Goal: Check status: Check status

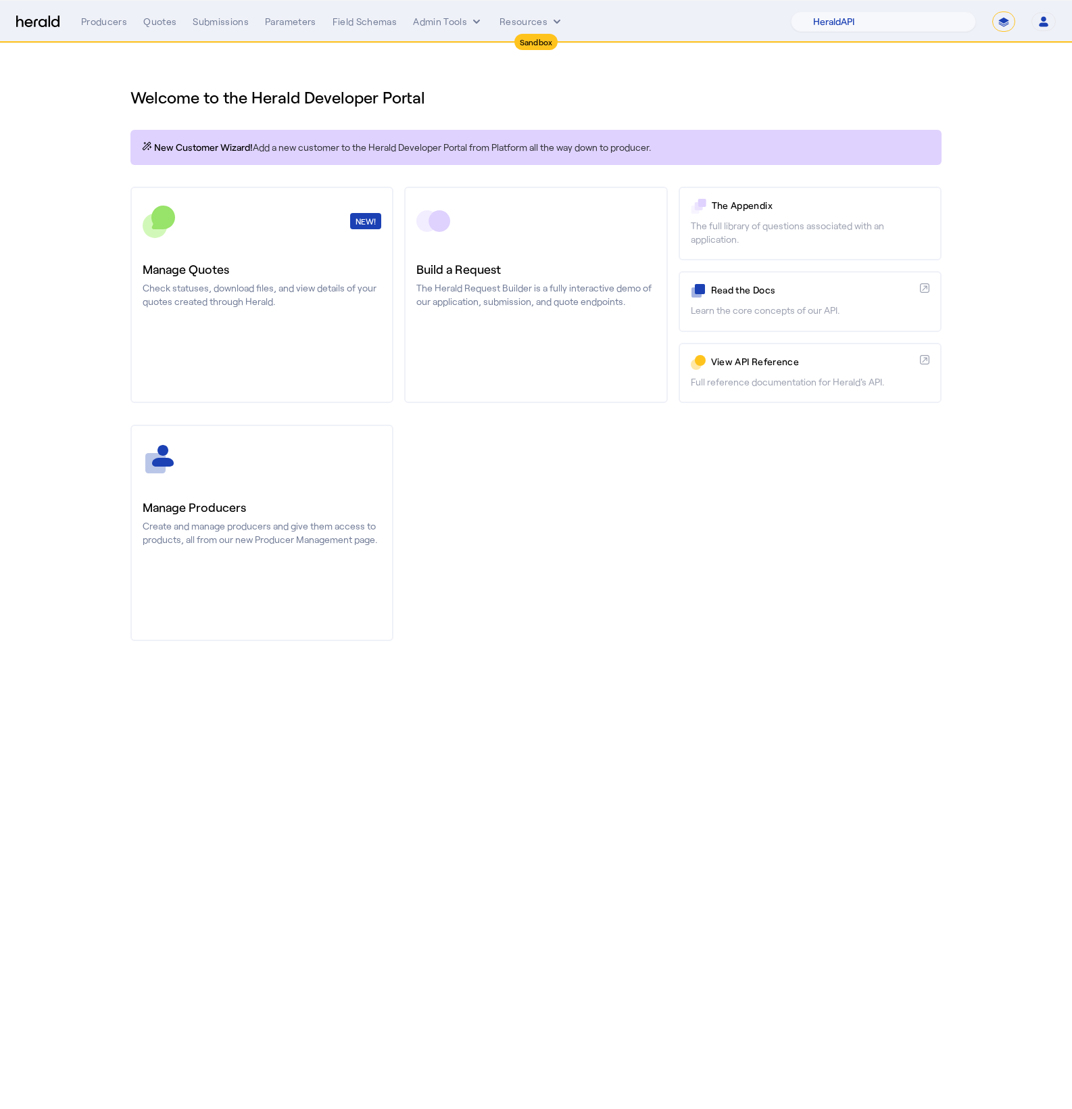
select select "pfm_2v8p_herald_api"
select select "*******"
click at [475, 28] on icon "internal dropdown menu" at bounding box center [477, 22] width 14 height 14
click at [475, 28] on div "Platforms Manager Products Manager Run Tests Old HeRB 👴" at bounding box center [471, 98] width 120 height 141
click at [374, 18] on div at bounding box center [536, 554] width 1072 height 1109
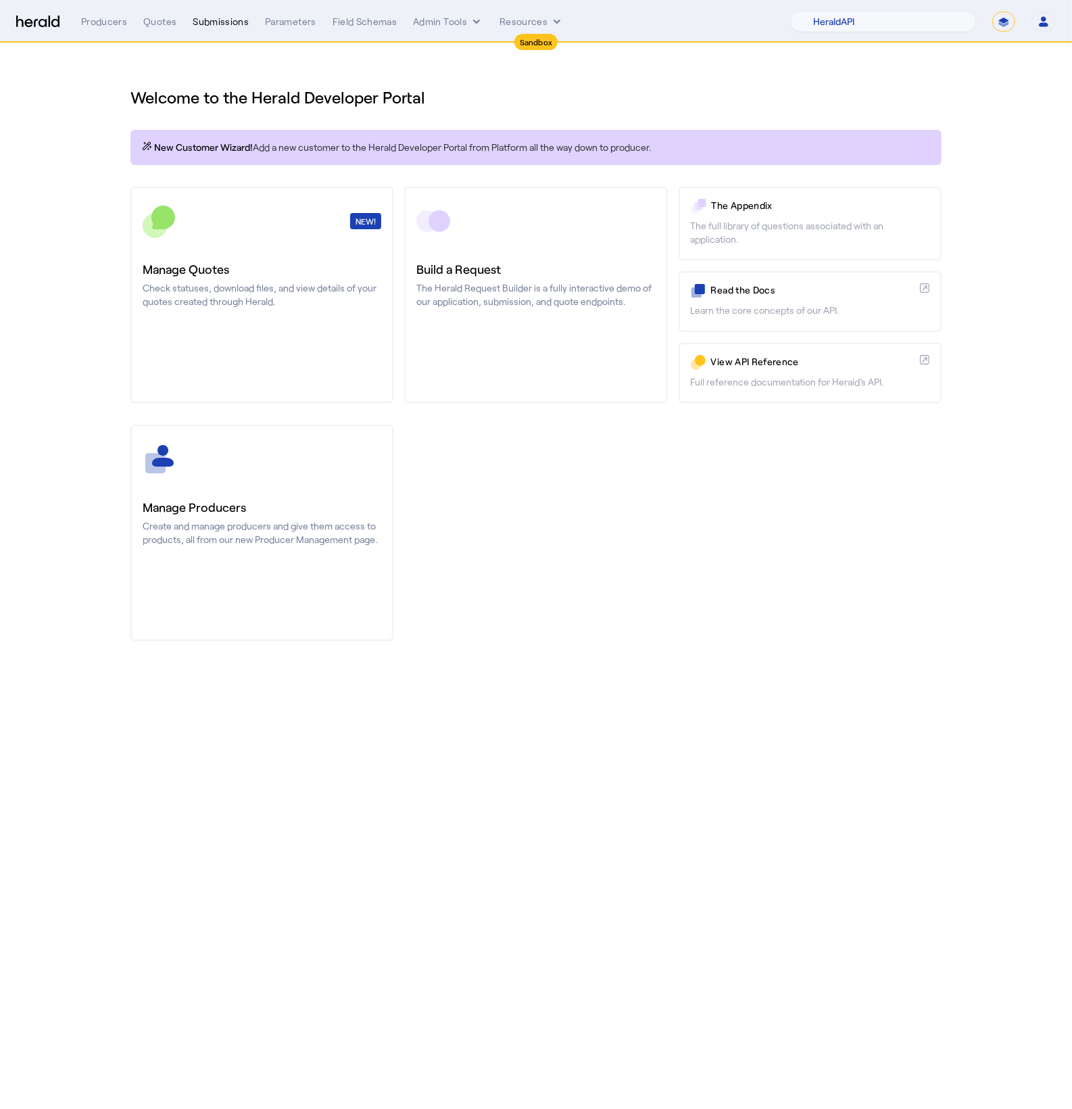
click at [224, 24] on div "Submissions" at bounding box center [221, 22] width 56 height 14
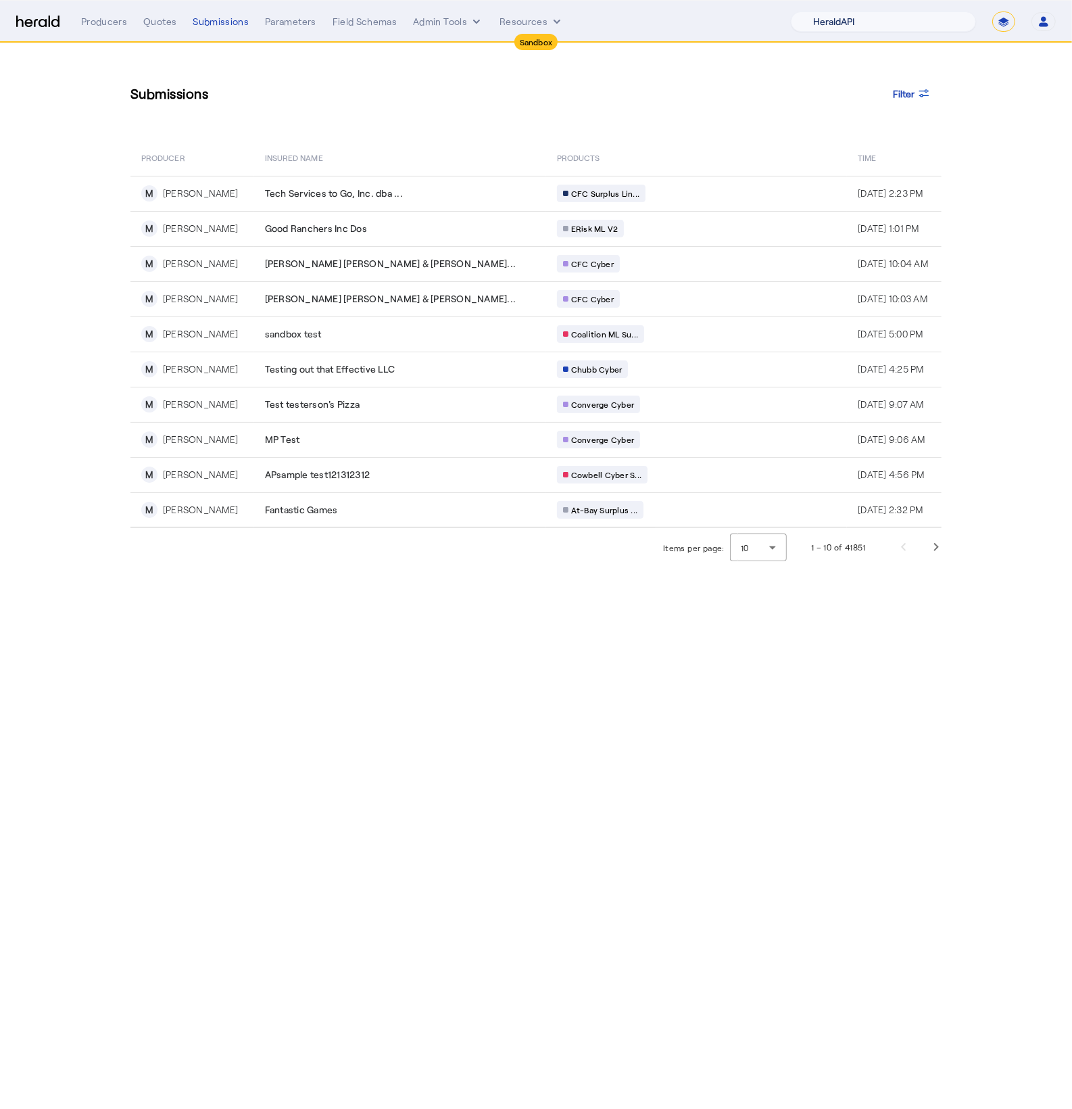
click at [874, 23] on select "1Fort Acrisure Acturis Affinity Advisors Affinity Risk Agentero AmWins Anzen Ao…" at bounding box center [883, 21] width 185 height 20
select select "pfm_129z_babbix"
click at [822, 11] on select "1Fort Acrisure Acturis Affinity Advisors Affinity Risk Agentero AmWins Anzen Ao…" at bounding box center [883, 21] width 185 height 20
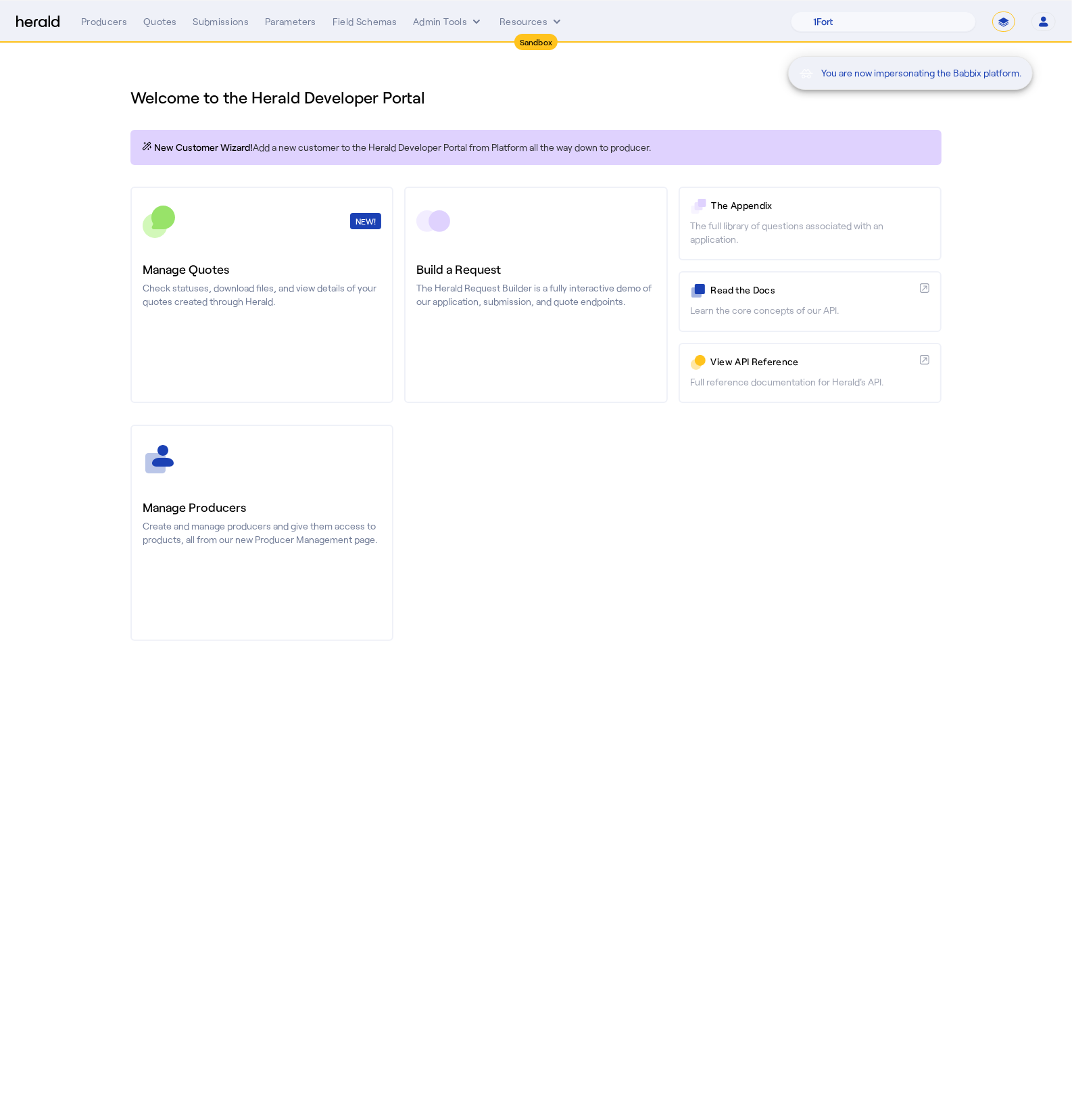
click at [142, 24] on div "You are now impersonating the Babbix platform." at bounding box center [536, 554] width 1072 height 1109
click at [225, 26] on div "Submissions" at bounding box center [221, 22] width 56 height 14
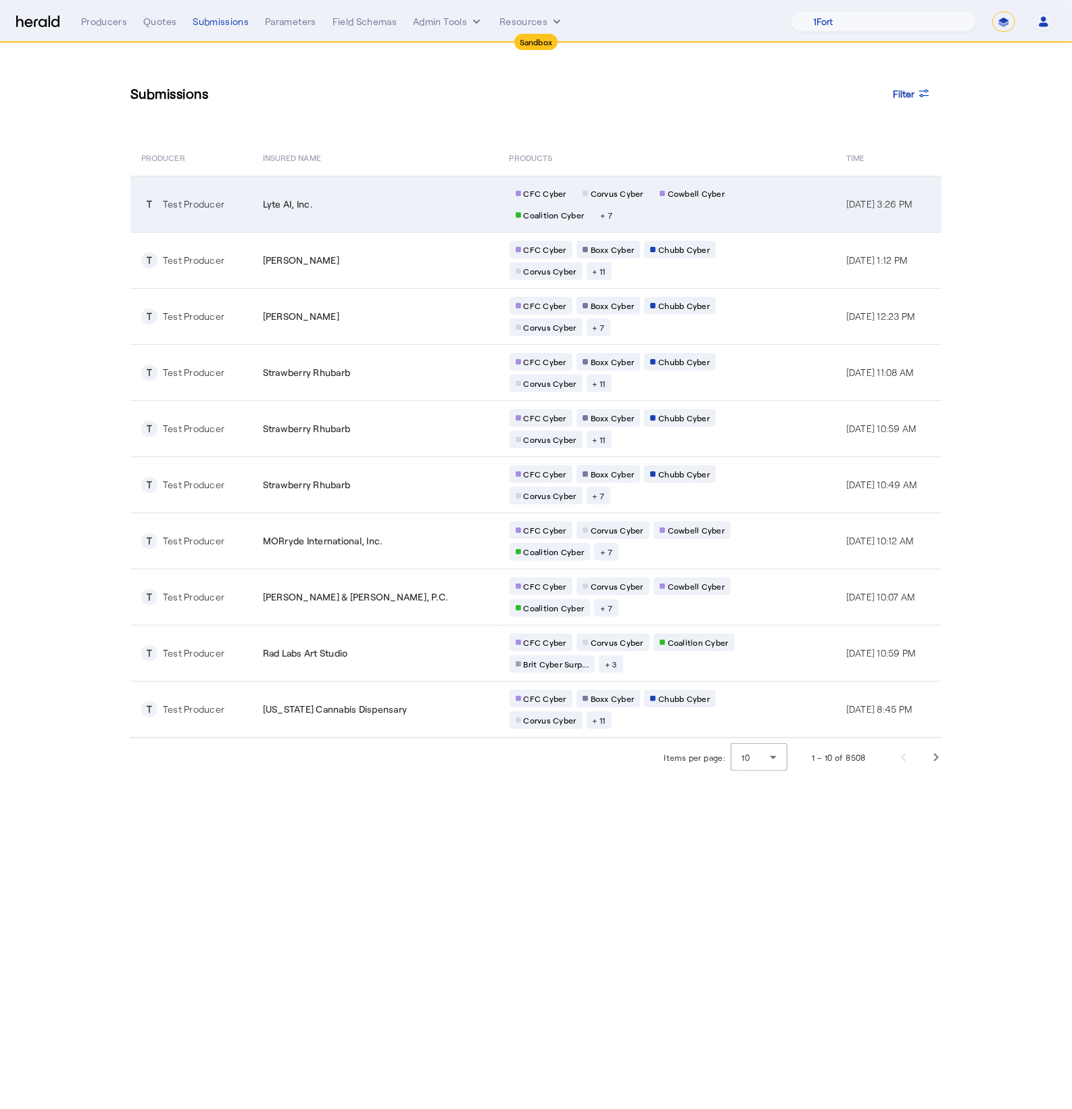
click at [376, 220] on td "Lyte AI, Inc." at bounding box center [375, 204] width 247 height 56
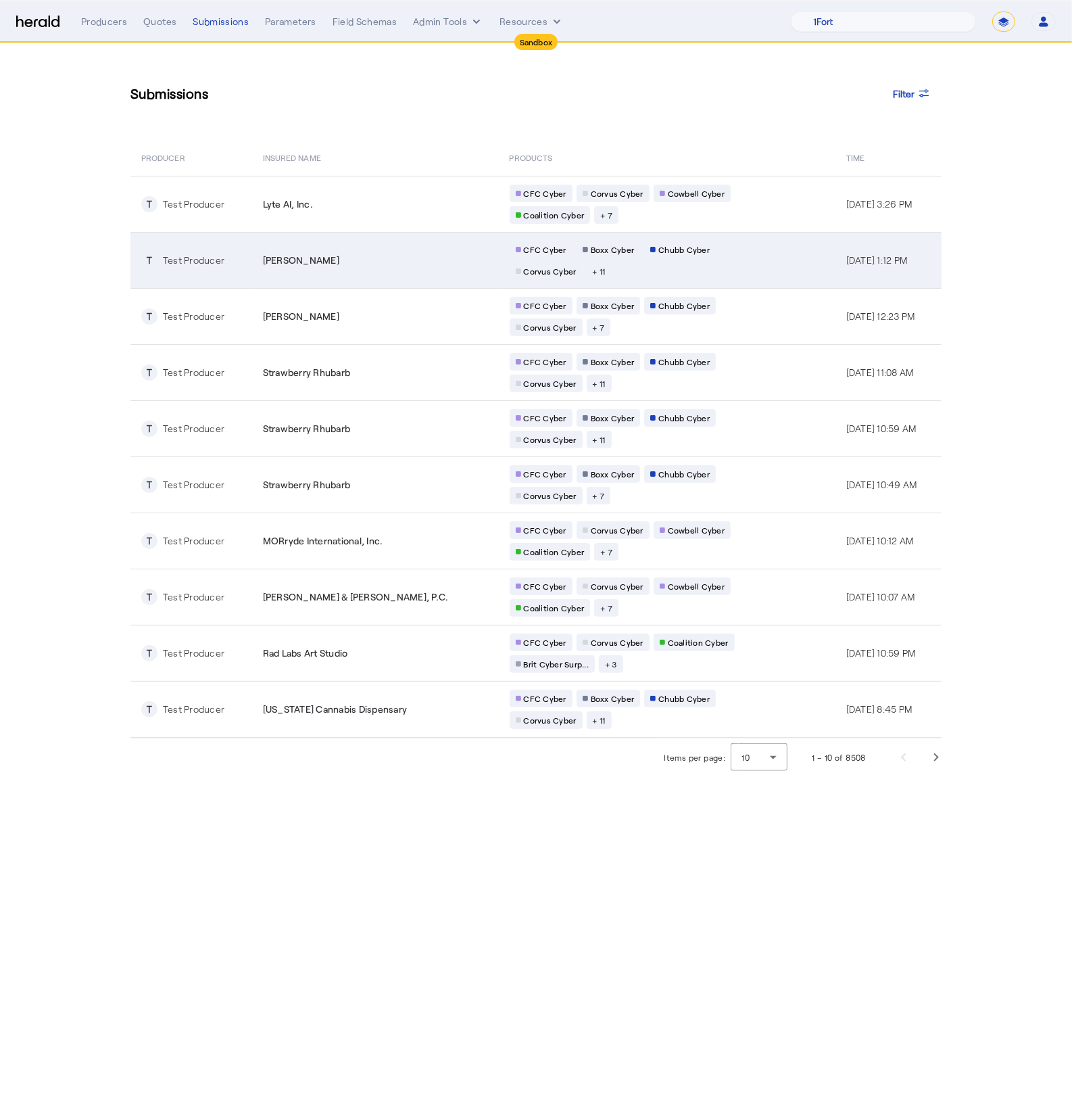
click at [620, 279] on div "CFC Cyber Boxx Cyber Chubb Cyber Corvus Cyber + 11" at bounding box center [640, 260] width 260 height 39
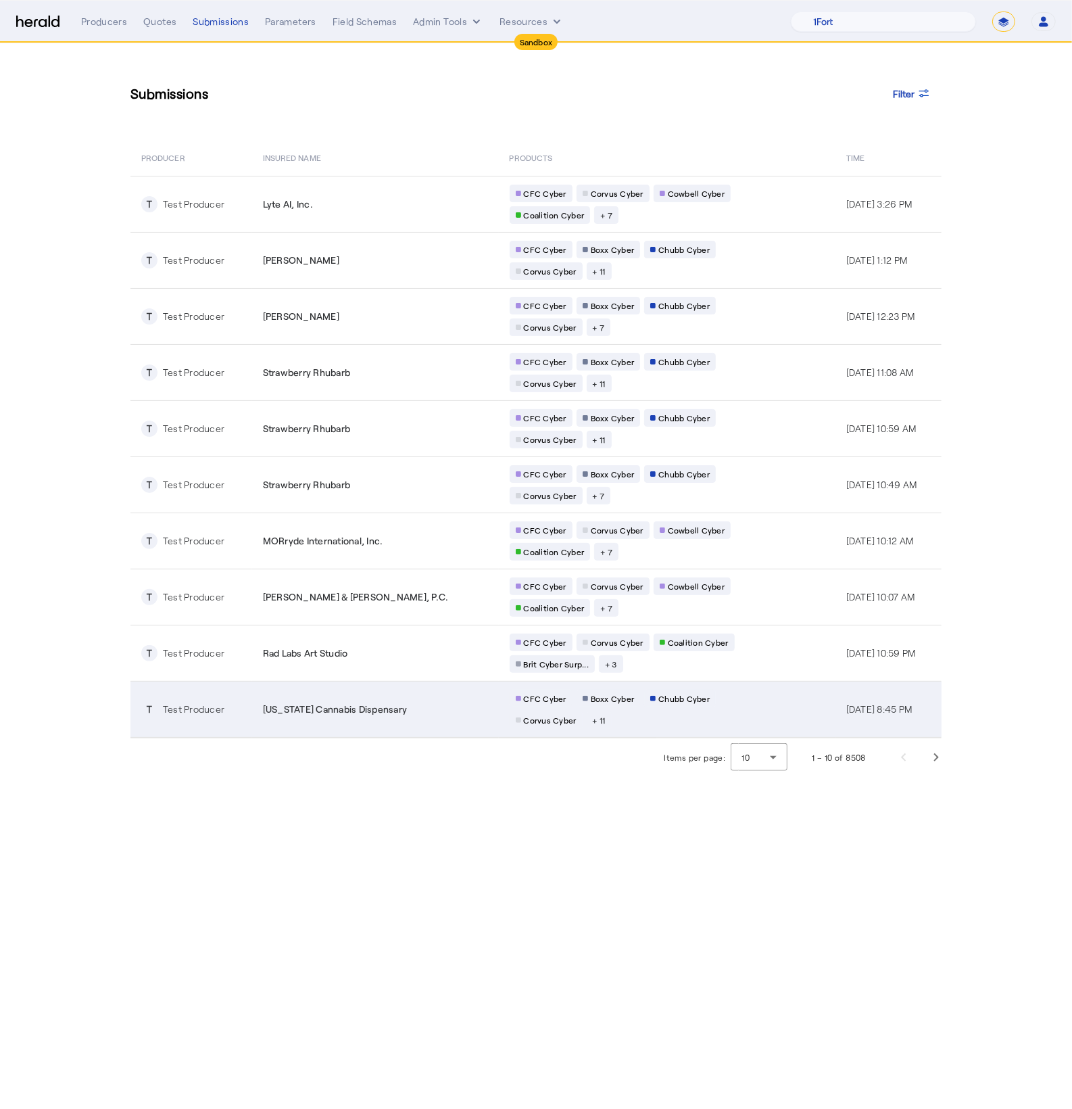
click at [398, 716] on span "New York Cannabis Dispensary" at bounding box center [335, 709] width 145 height 14
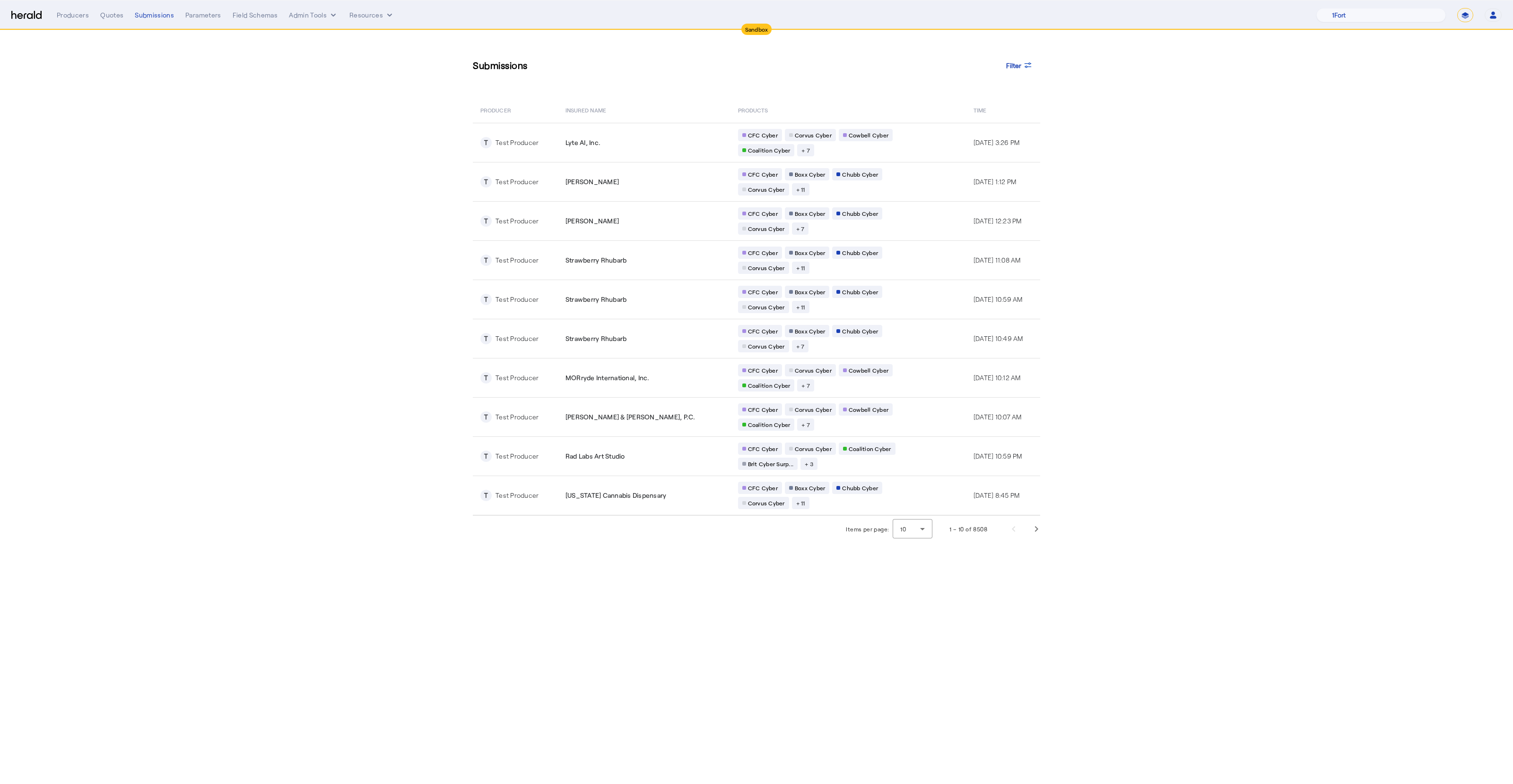
click at [315, 22] on nav "Sandbox Menu Producers Quotes Submissions Parameters Field Schemas Admin Tools …" at bounding box center [756, 15] width 1513 height 29
click at [313, 17] on button "Admin Tools" at bounding box center [313, 15] width 49 height 10
click at [374, 17] on div at bounding box center [756, 392] width 1513 height 784
click at [310, 12] on button "Admin Tools" at bounding box center [313, 15] width 49 height 10
click at [322, 38] on span "Platforms Manager" at bounding box center [329, 35] width 69 height 11
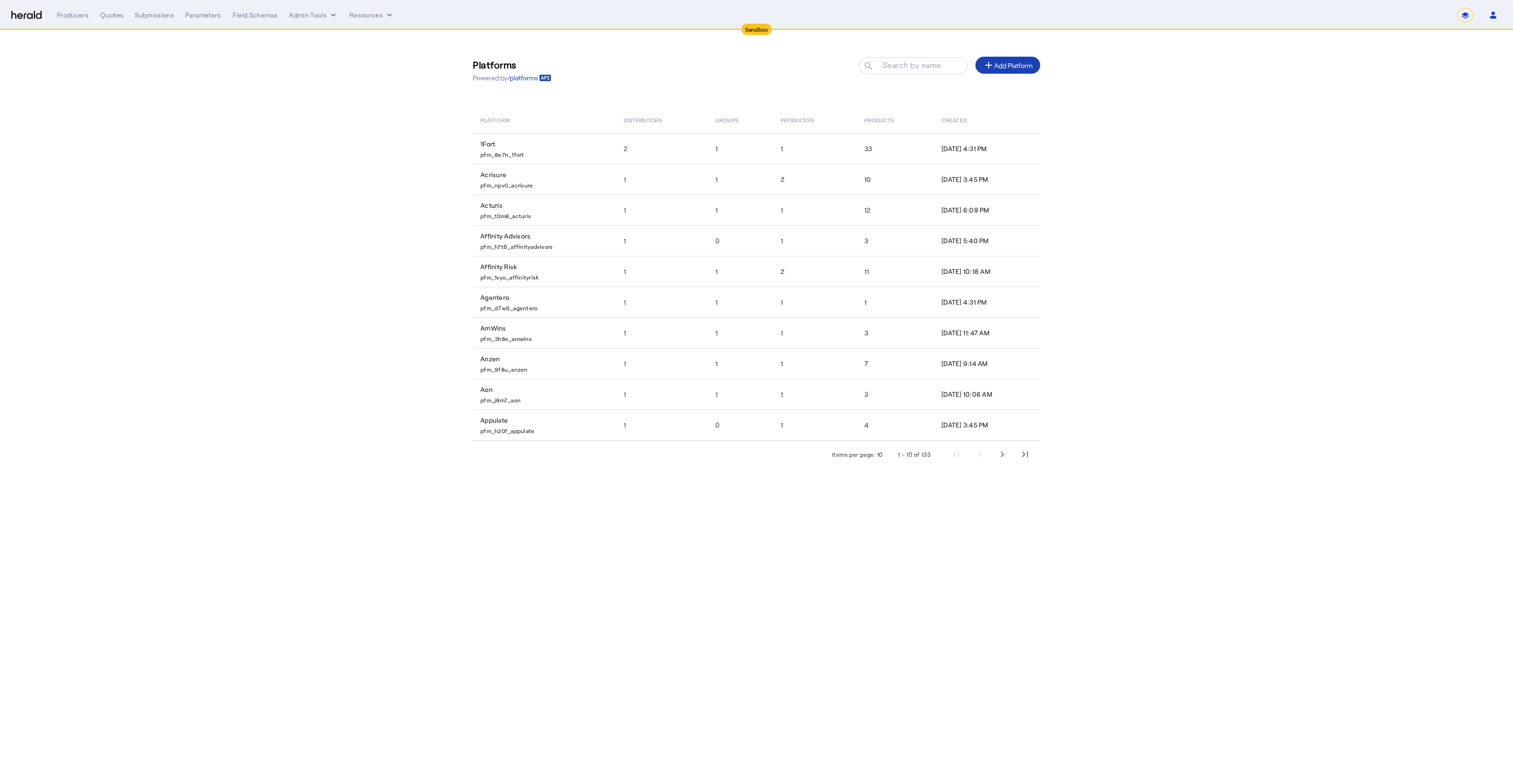
click at [750, 57] on div at bounding box center [917, 71] width 85 height 27
click at [750, 60] on input "Search by name" at bounding box center [917, 65] width 85 height 11
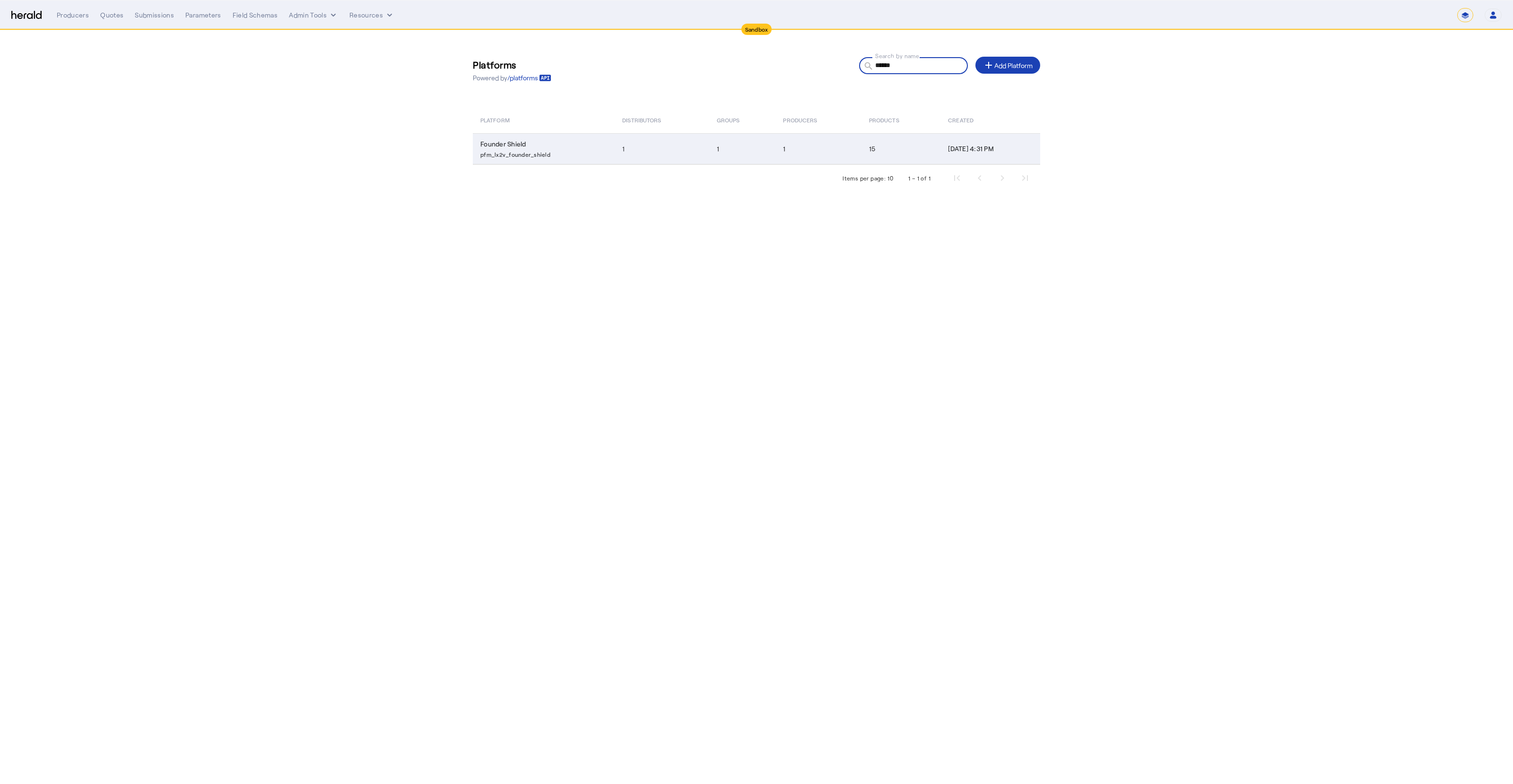
type input "******"
click at [690, 139] on td "1" at bounding box center [661, 149] width 94 height 31
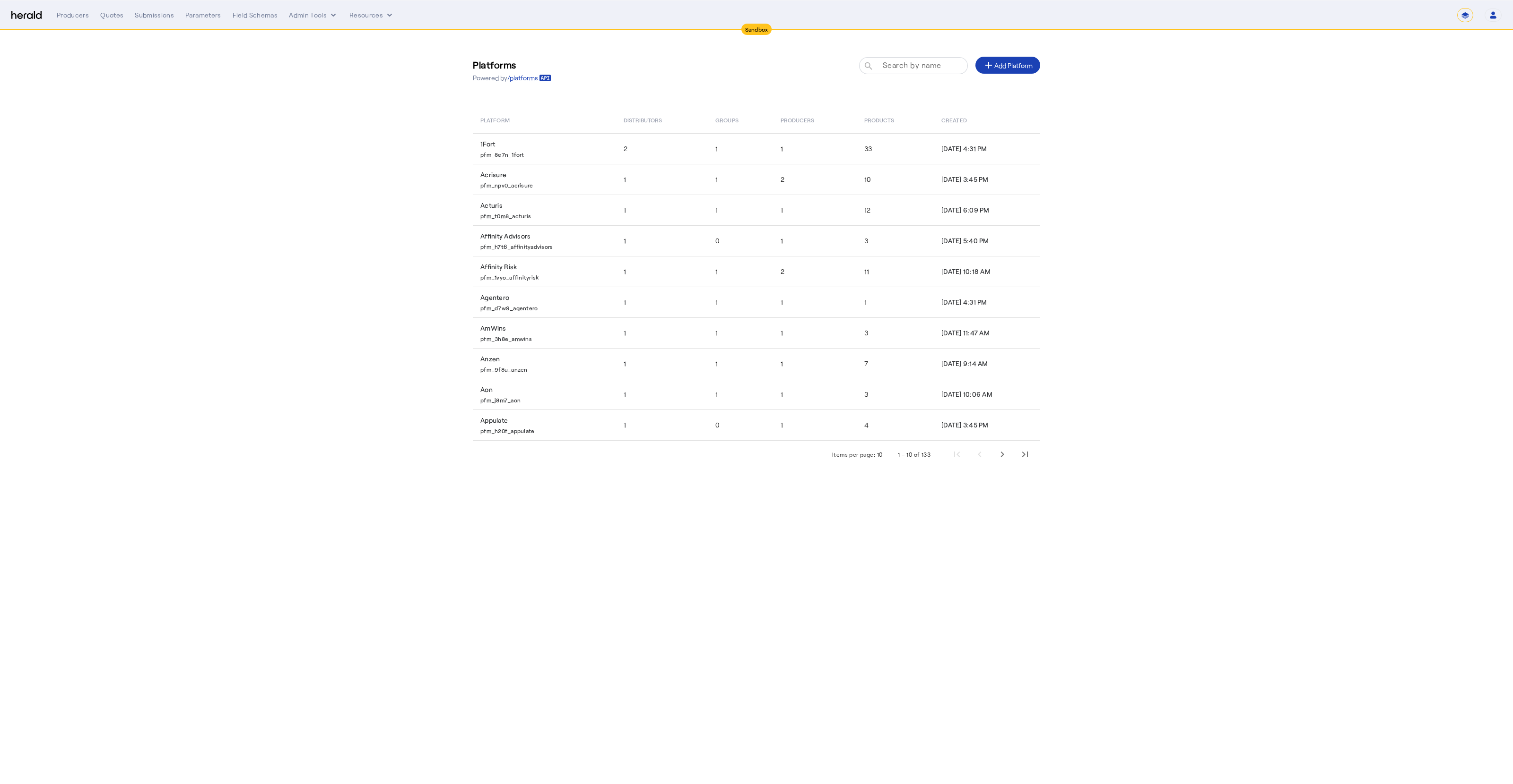
click at [750, 67] on mat-label "Search by name" at bounding box center [912, 65] width 59 height 9
click at [750, 67] on input "Search by name" at bounding box center [917, 65] width 85 height 11
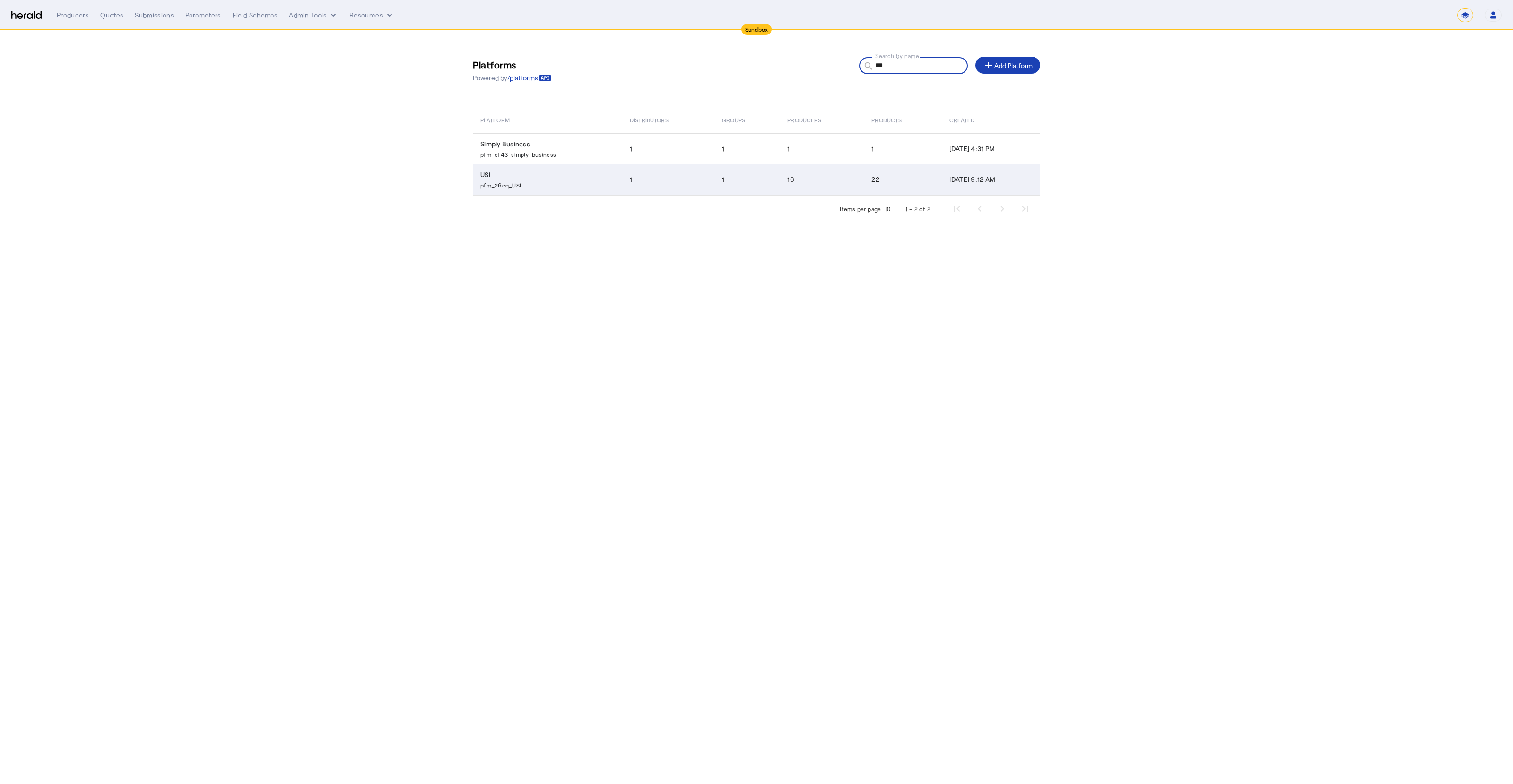
type input "***"
click at [671, 174] on td "1" at bounding box center [668, 180] width 93 height 31
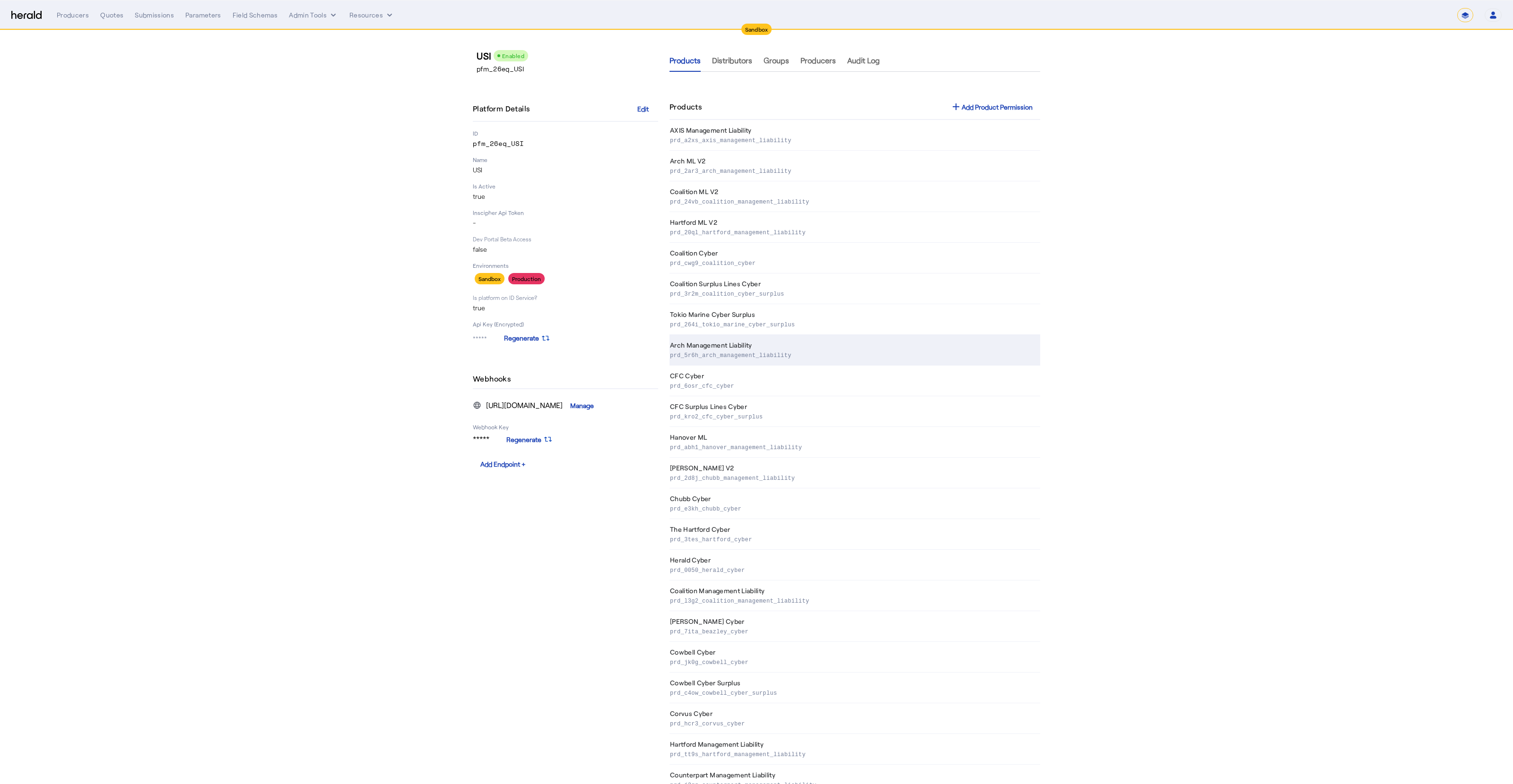
scroll to position [32, 0]
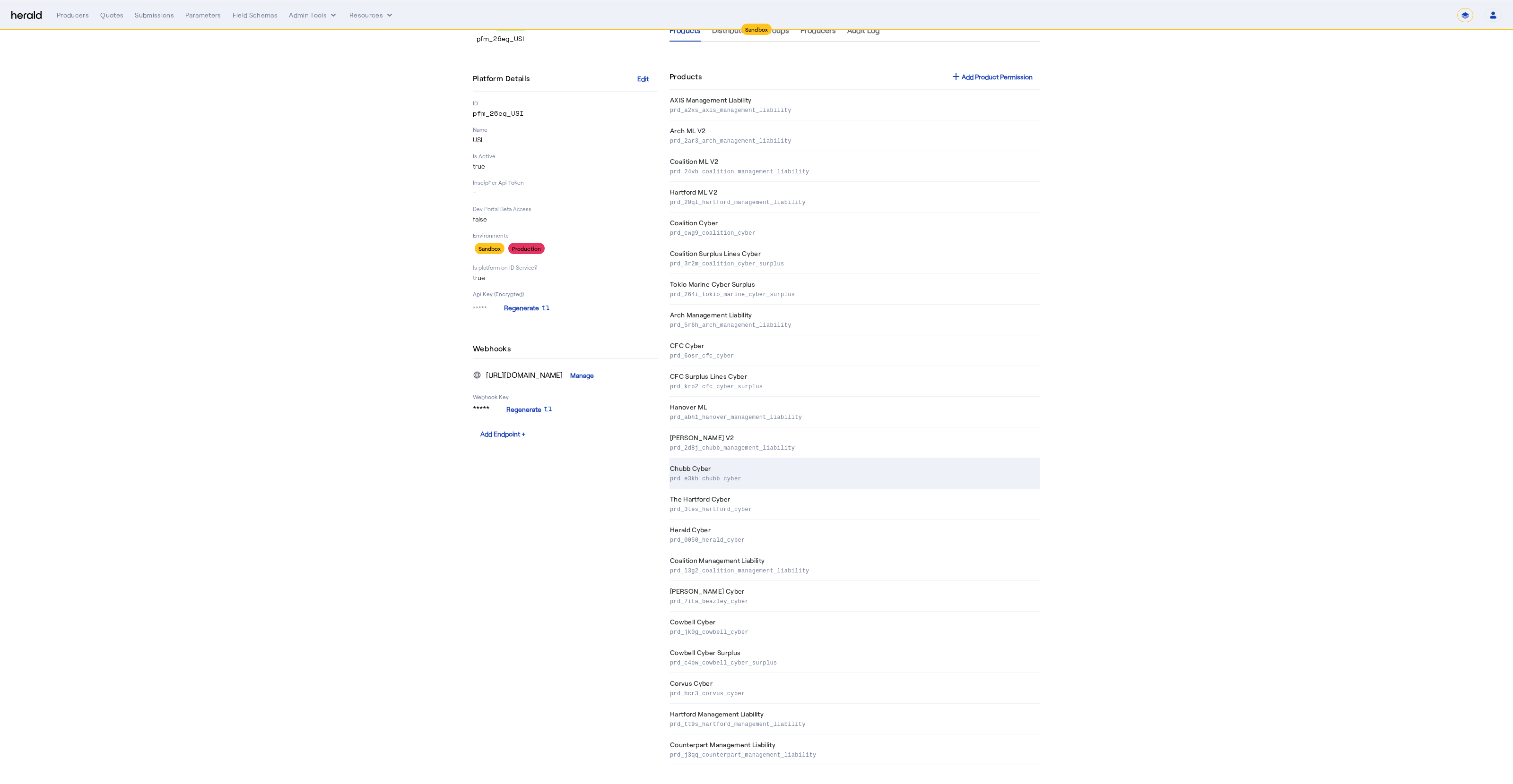
click at [729, 465] on th "Chubb Cyber prd_e3kh_chubb_cyber" at bounding box center [854, 474] width 371 height 31
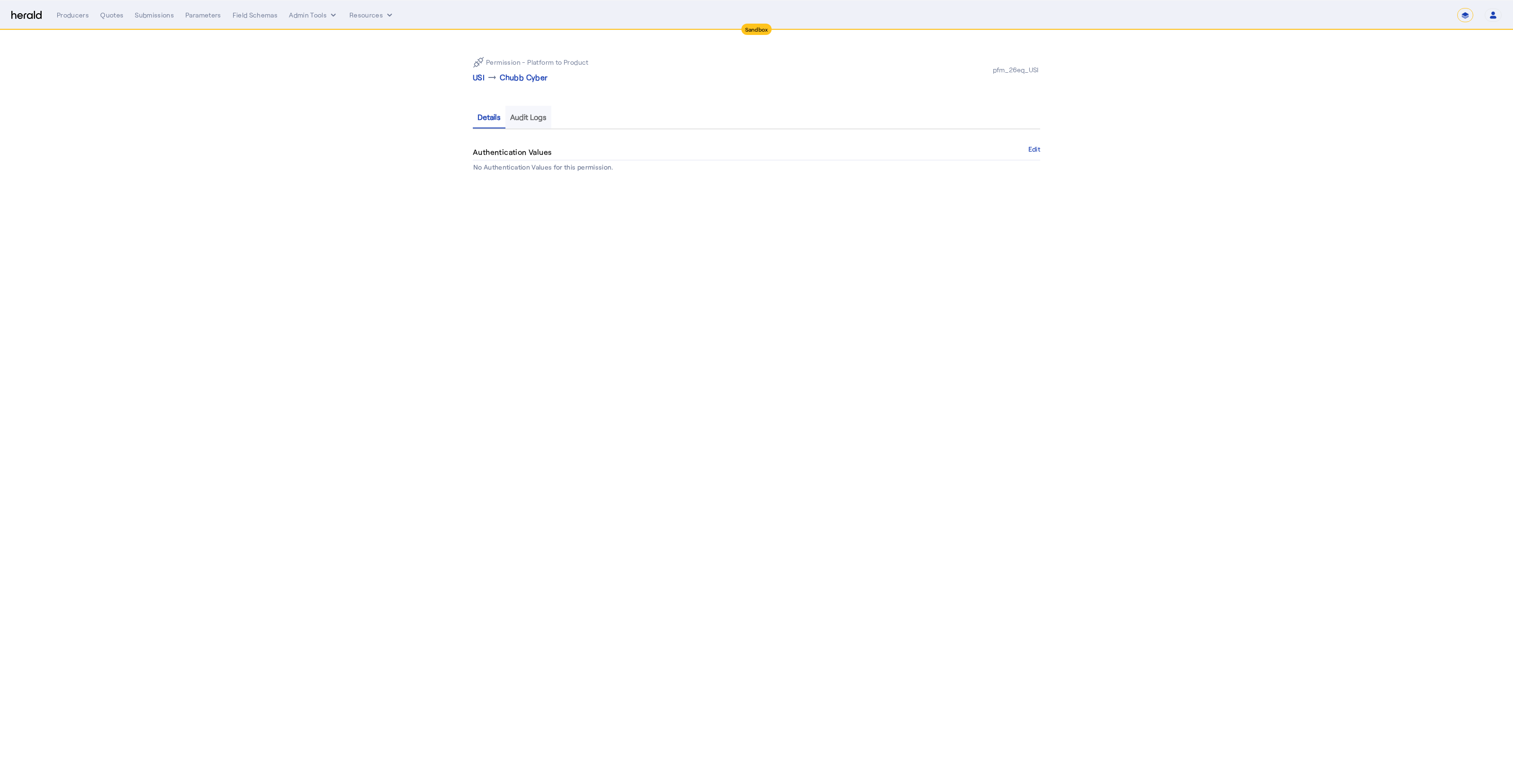
click at [531, 123] on span "Audit Logs" at bounding box center [529, 117] width 36 height 22
click at [496, 118] on span "Details" at bounding box center [489, 117] width 23 height 8
click at [750, 152] on div "Authentication Values Edit" at bounding box center [756, 152] width 567 height 16
click at [83, 17] on div "Producers" at bounding box center [73, 15] width 32 height 10
select select "pfm_129z_babbix"
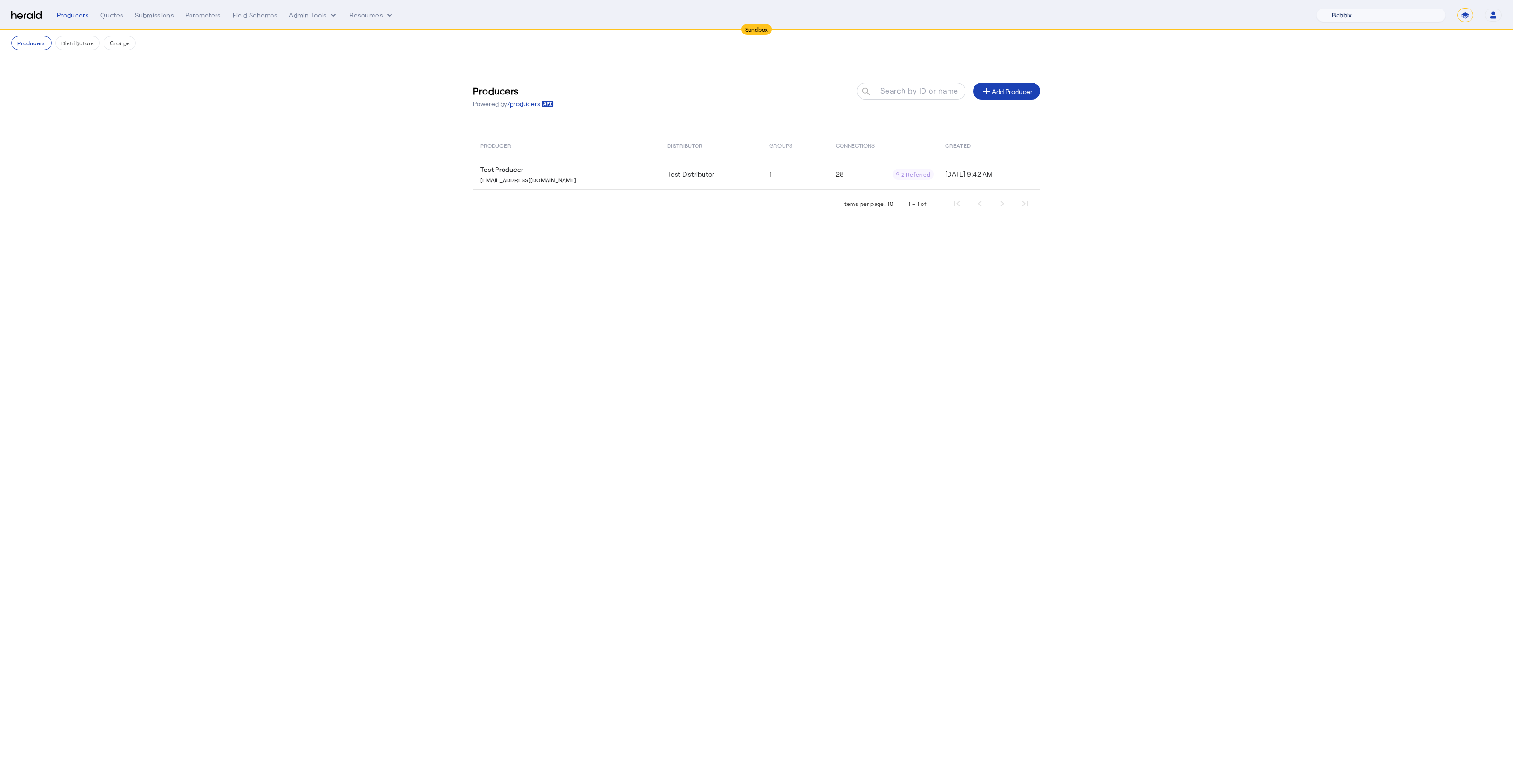
click at [750, 10] on select "1Fort Acrisure Acturis Affinity Advisors Affinity Risk Agentero AmWins Anzen Ao…" at bounding box center [1380, 15] width 129 height 14
click at [750, 13] on select "**********" at bounding box center [1465, 15] width 16 height 14
select select "**********"
click at [750, 8] on select "**********" at bounding box center [1465, 15] width 16 height 14
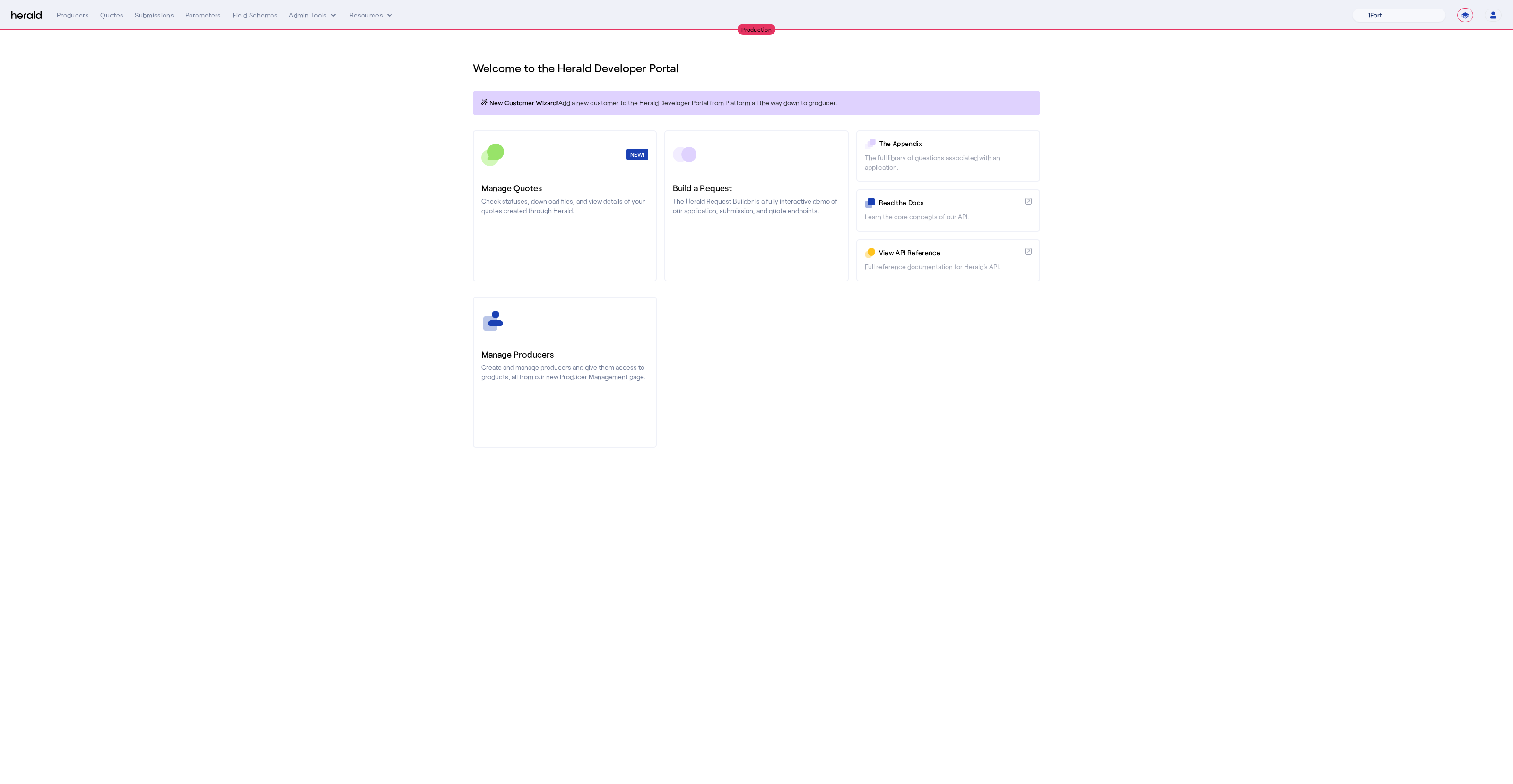
click at [750, 18] on select "1Fort Affinity Risk Billy BindHQ Bunker CRC Campus Coverage Citadel Fifthwall F…" at bounding box center [1399, 15] width 94 height 14
select select "pfm_26eq_USI"
click at [750, 8] on select "1Fort Affinity Risk Billy BindHQ Bunker CRC Campus Coverage Citadel Fifthwall F…" at bounding box center [1399, 15] width 94 height 14
click at [449, 208] on section "Welcome to the Herald Developer Portal New Customer Wizard! Add a new customer …" at bounding box center [756, 248] width 1513 height 437
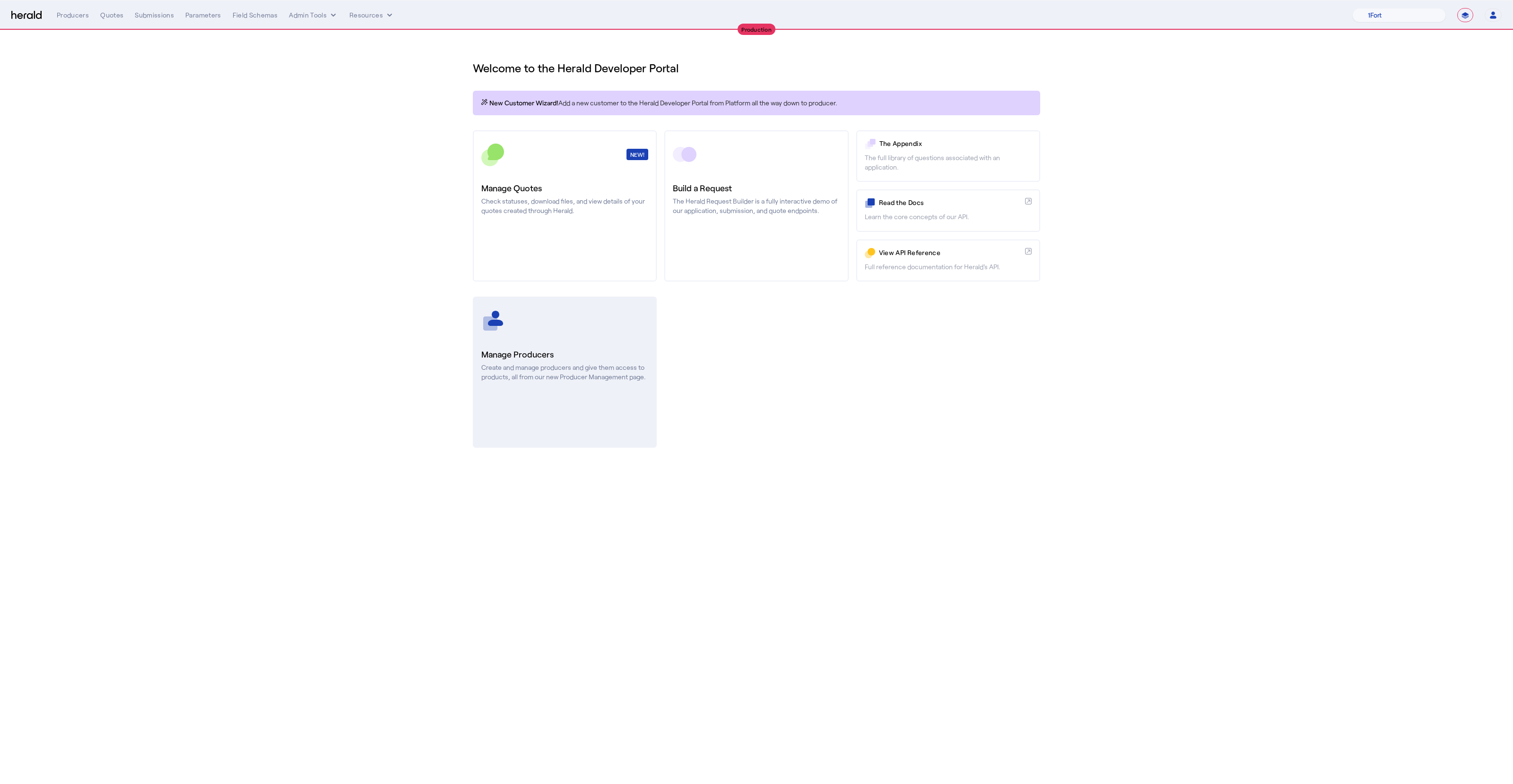
click at [525, 329] on div at bounding box center [564, 321] width 167 height 24
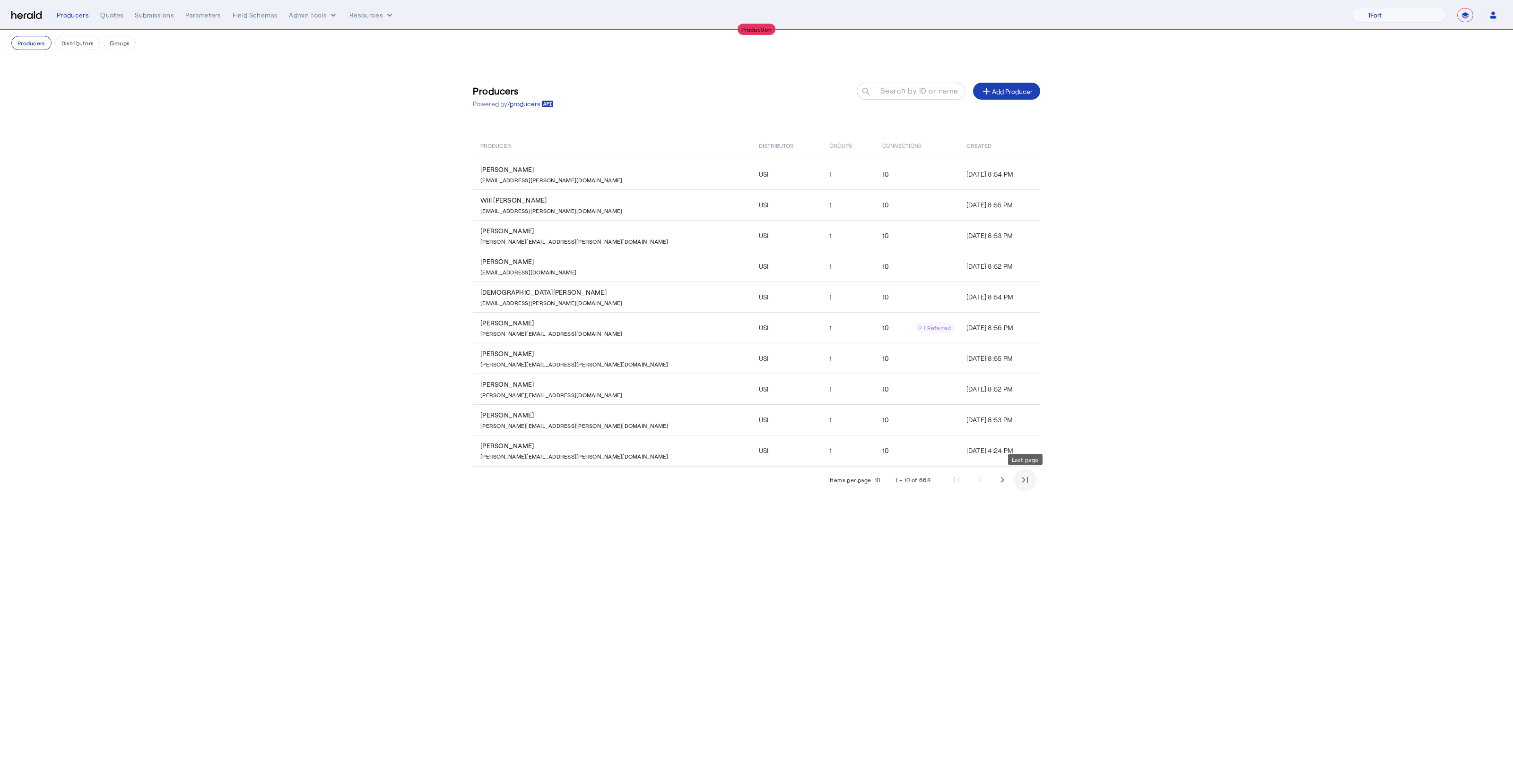
click at [750, 481] on span "Last page" at bounding box center [1025, 480] width 22 height 22
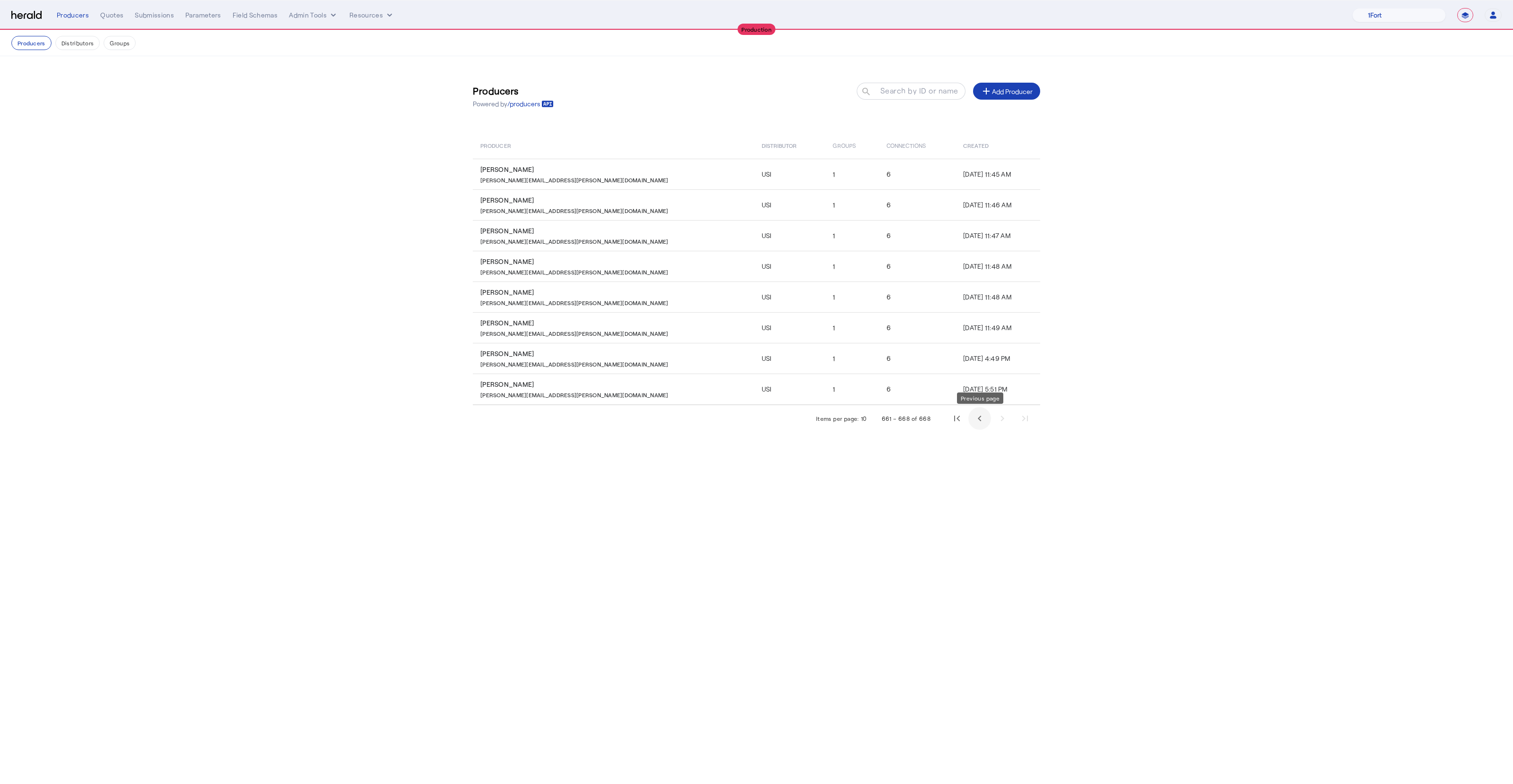
click at [750, 423] on span "Previous page" at bounding box center [980, 419] width 22 height 22
click at [750, 423] on td "Jun 30, 2025, 11:44 AM" at bounding box center [997, 420] width 85 height 31
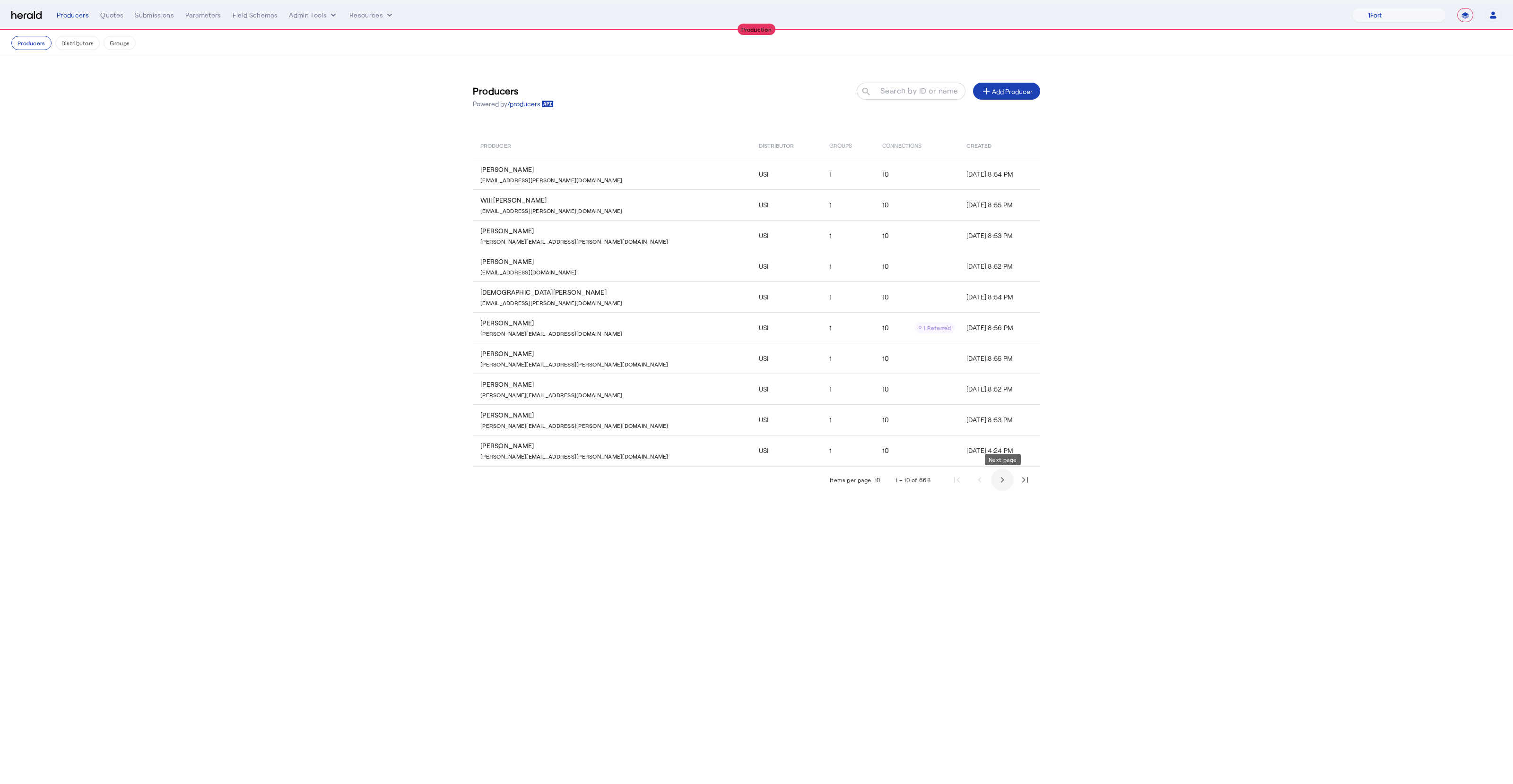
click at [750, 481] on span "Next page" at bounding box center [1002, 480] width 22 height 22
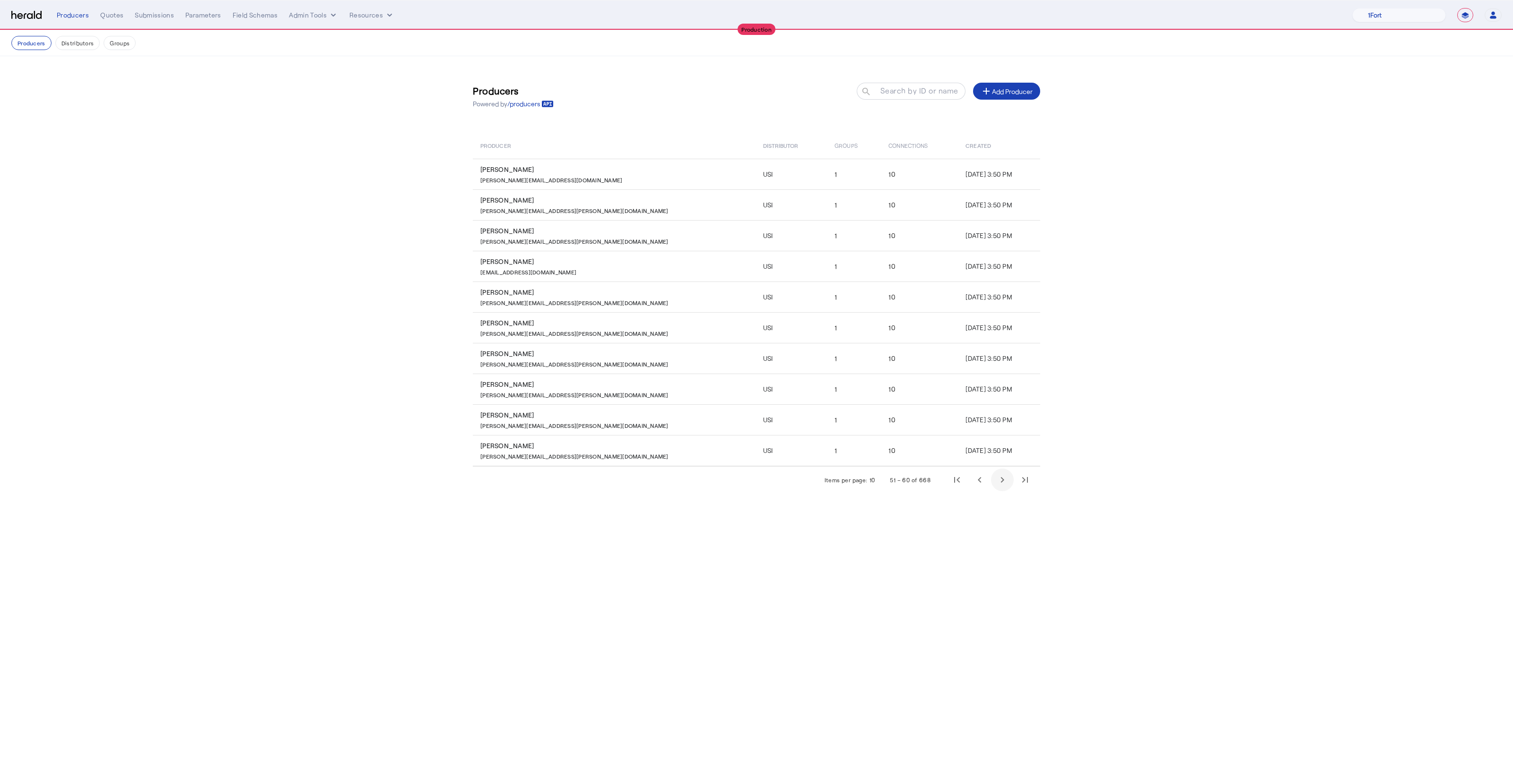
click at [750, 481] on span "Next page" at bounding box center [1002, 480] width 22 height 22
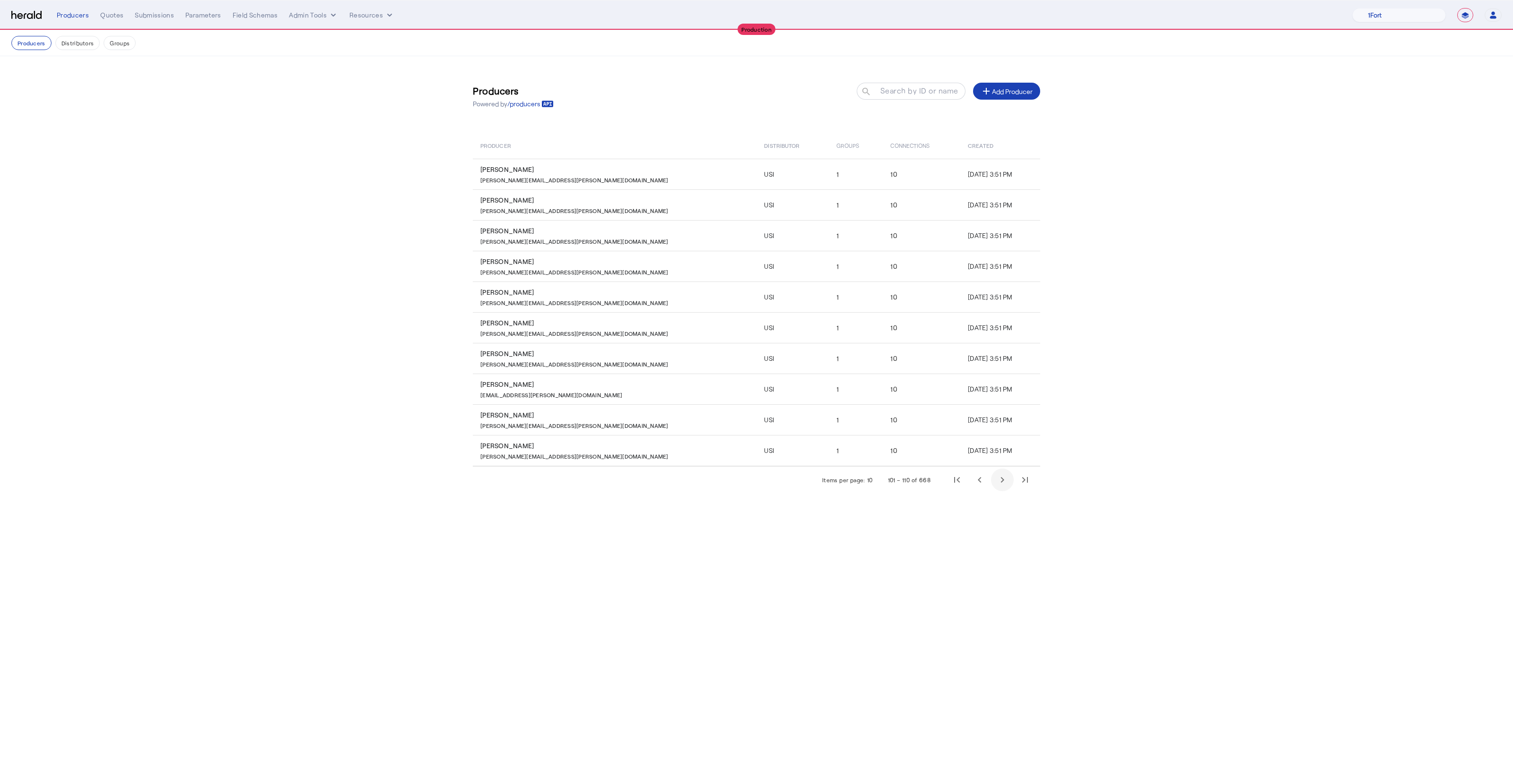
click at [750, 481] on span "Next page" at bounding box center [1002, 480] width 22 height 22
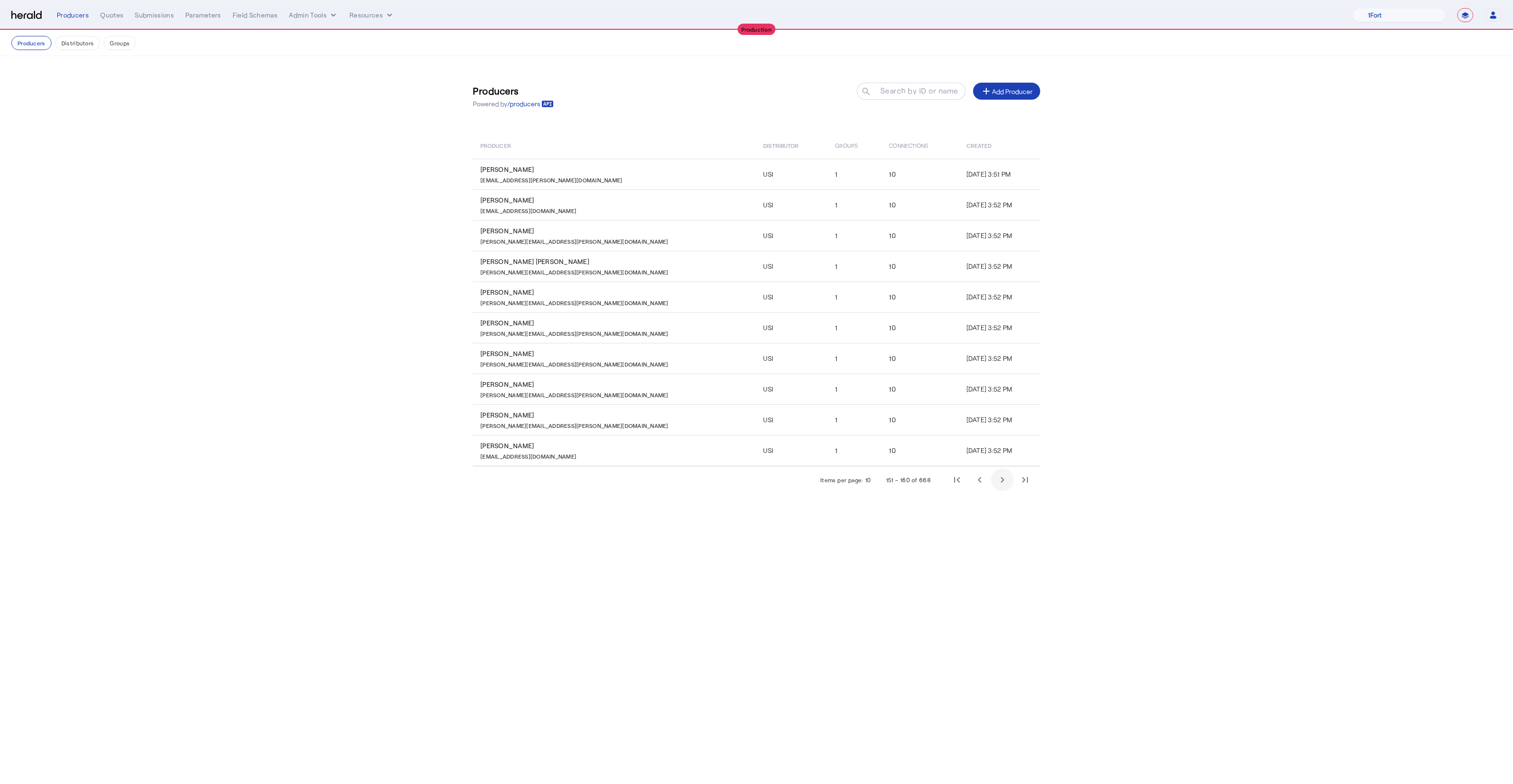
click at [750, 481] on span "Next page" at bounding box center [1002, 480] width 22 height 22
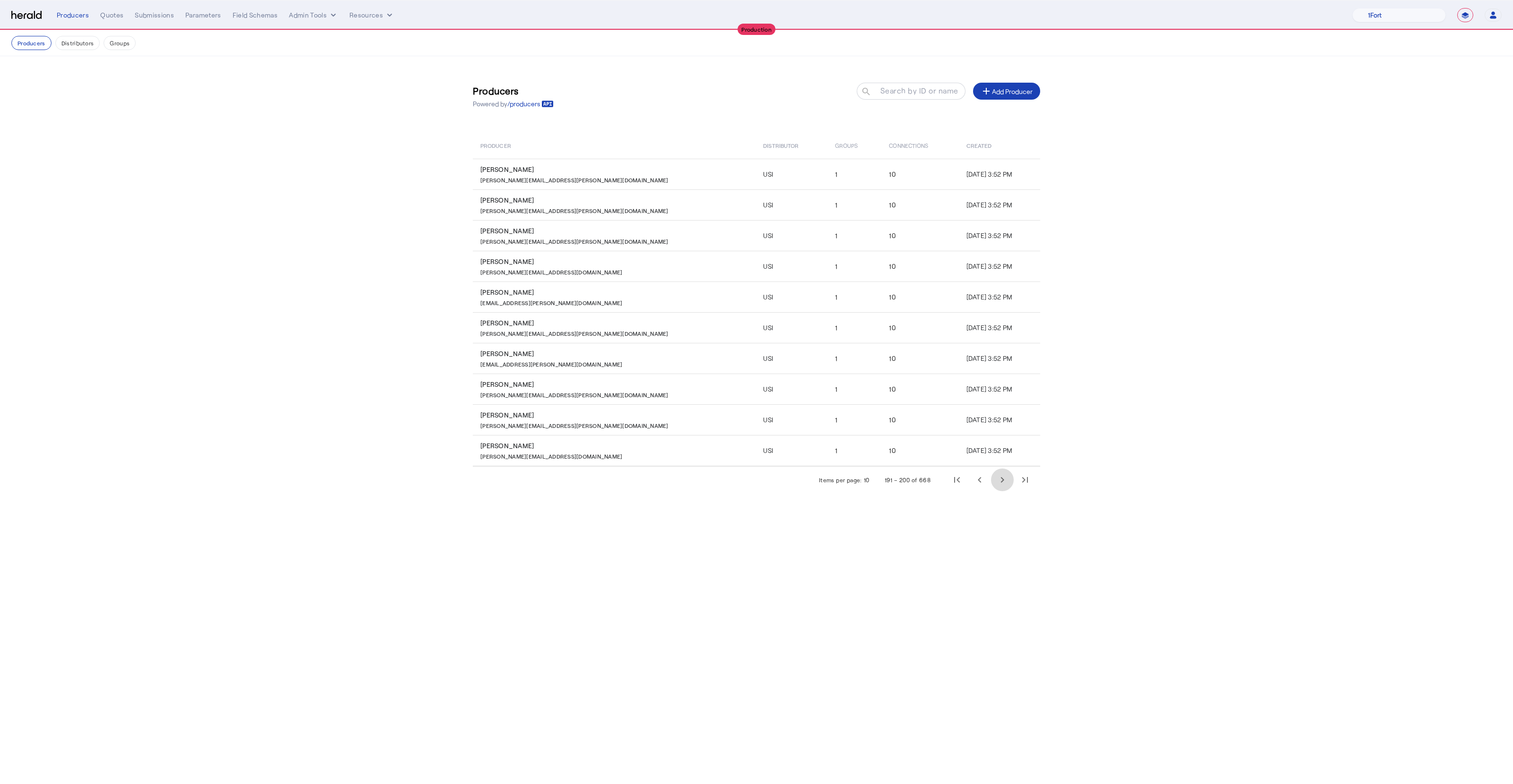
click at [750, 481] on span "Next page" at bounding box center [1002, 480] width 22 height 22
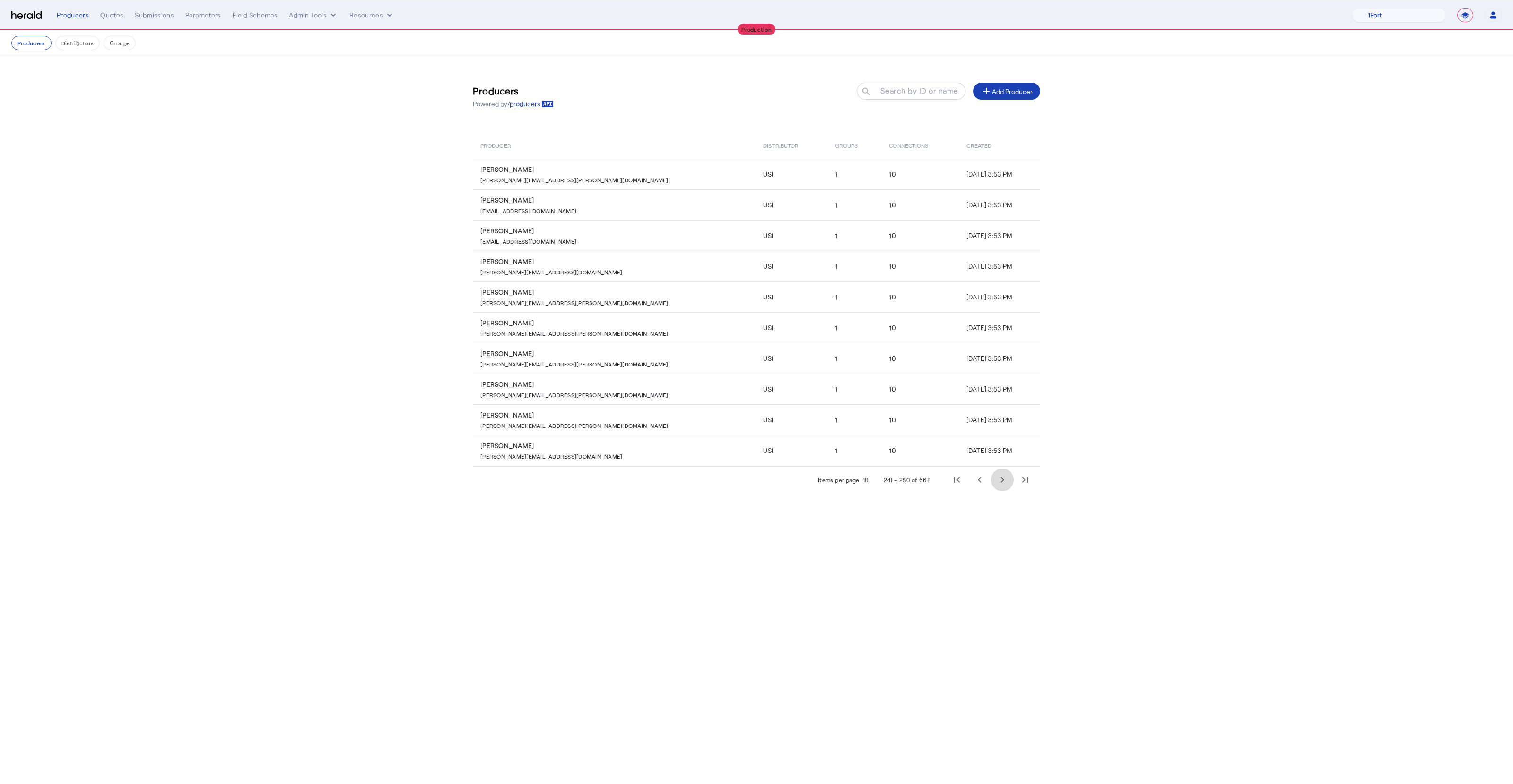
click at [750, 481] on span "Next page" at bounding box center [1002, 480] width 22 height 22
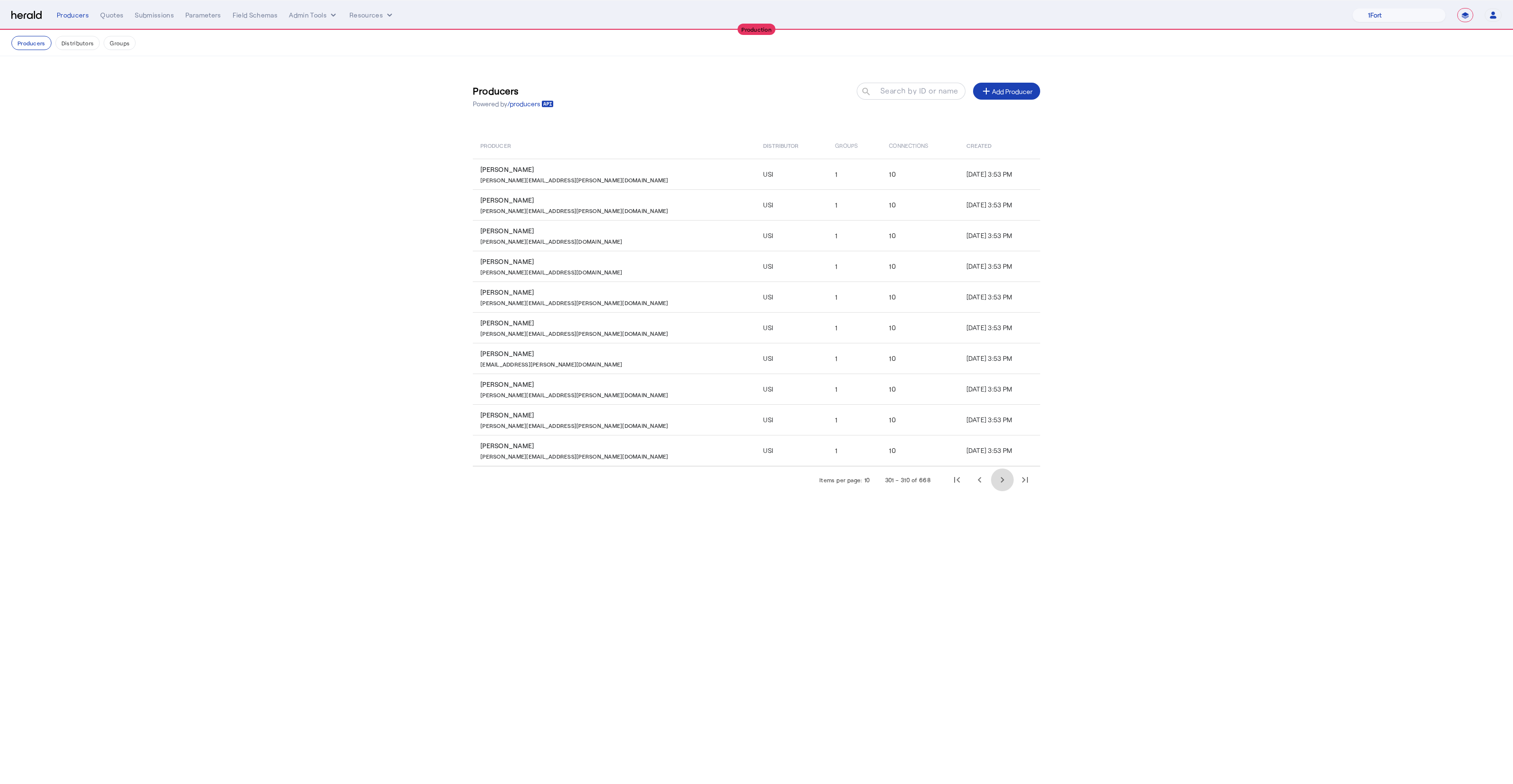
click at [750, 481] on span "Next page" at bounding box center [1002, 480] width 22 height 22
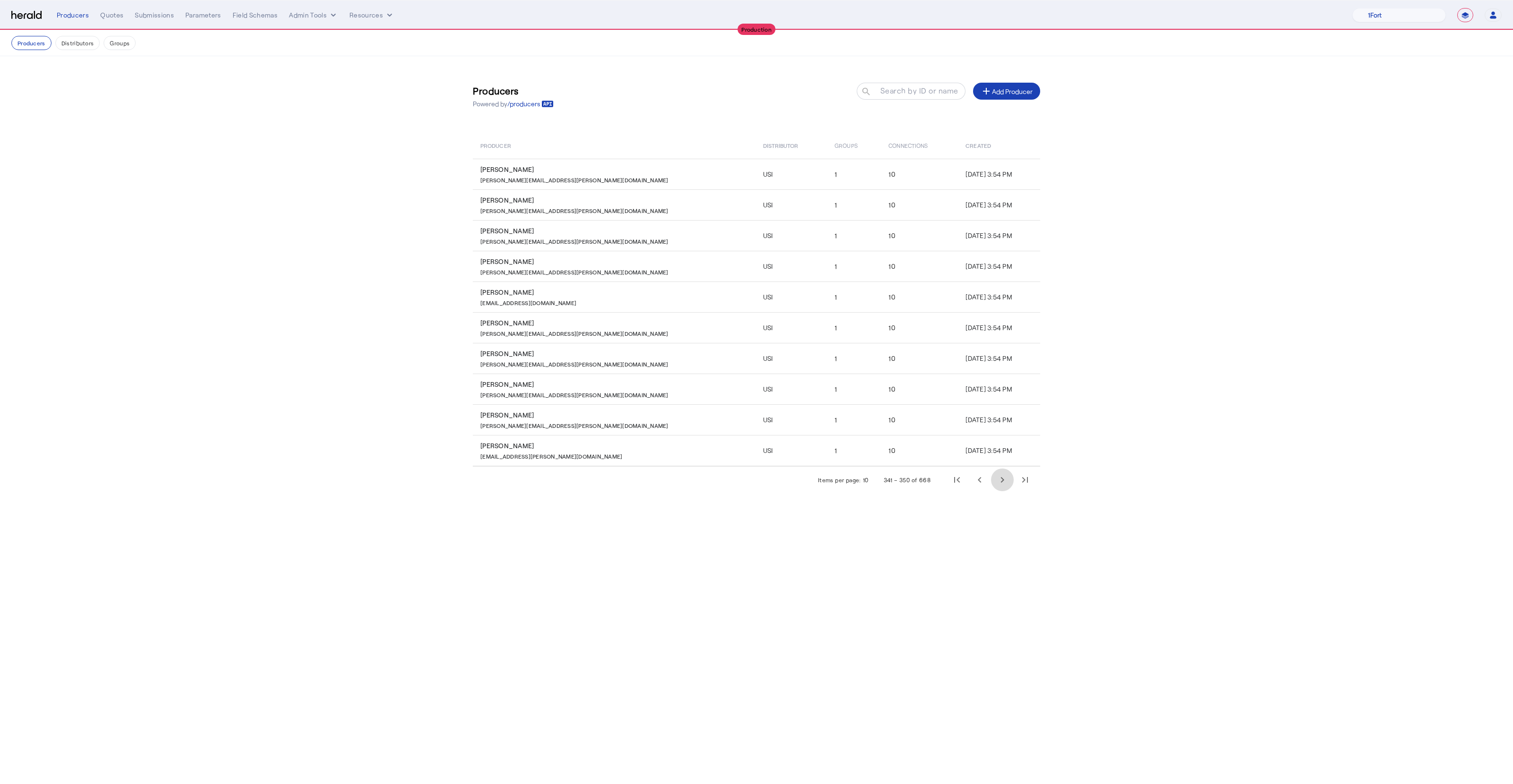
click at [750, 481] on span "Next page" at bounding box center [1002, 480] width 22 height 22
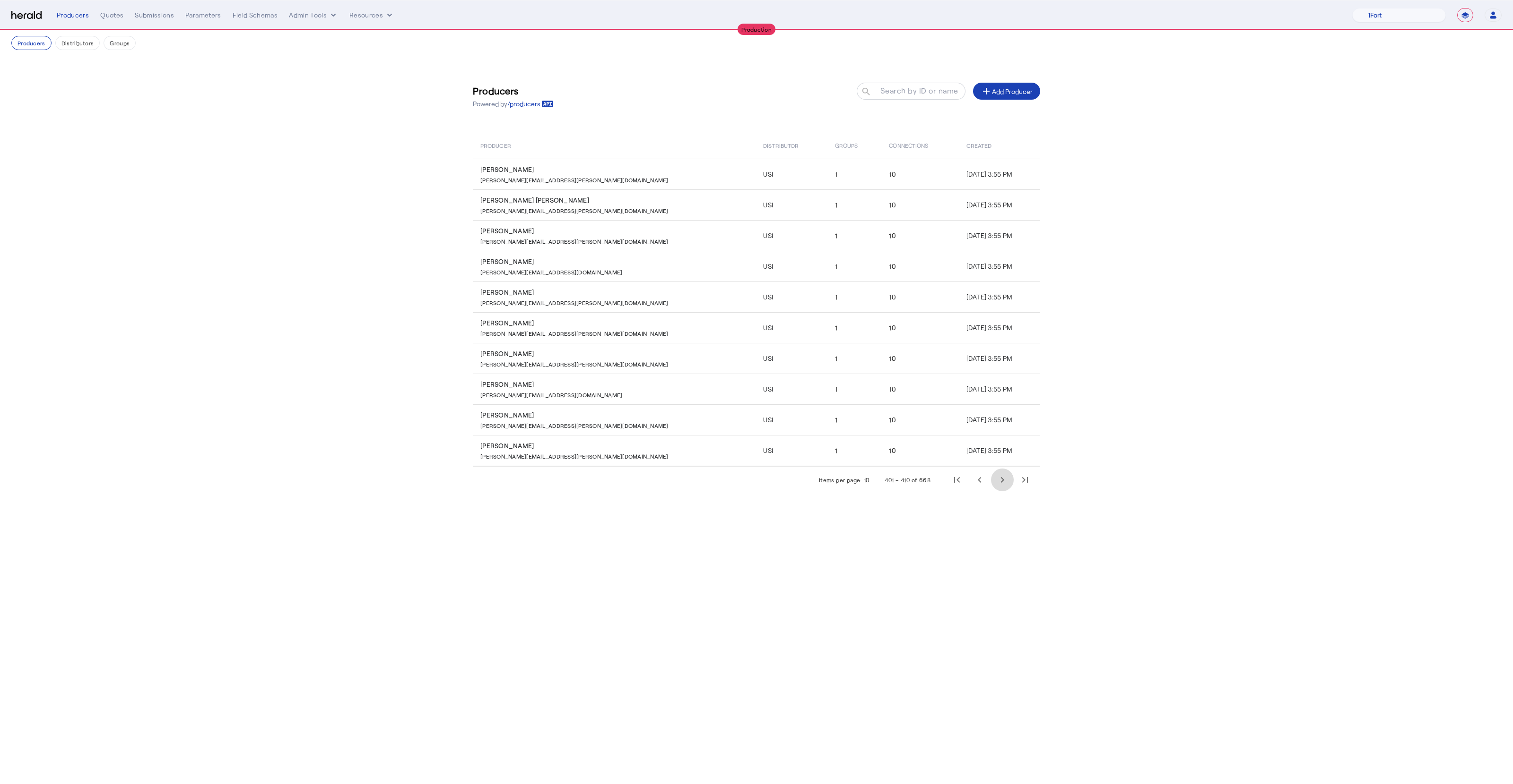
click at [750, 481] on span "Next page" at bounding box center [1002, 480] width 22 height 22
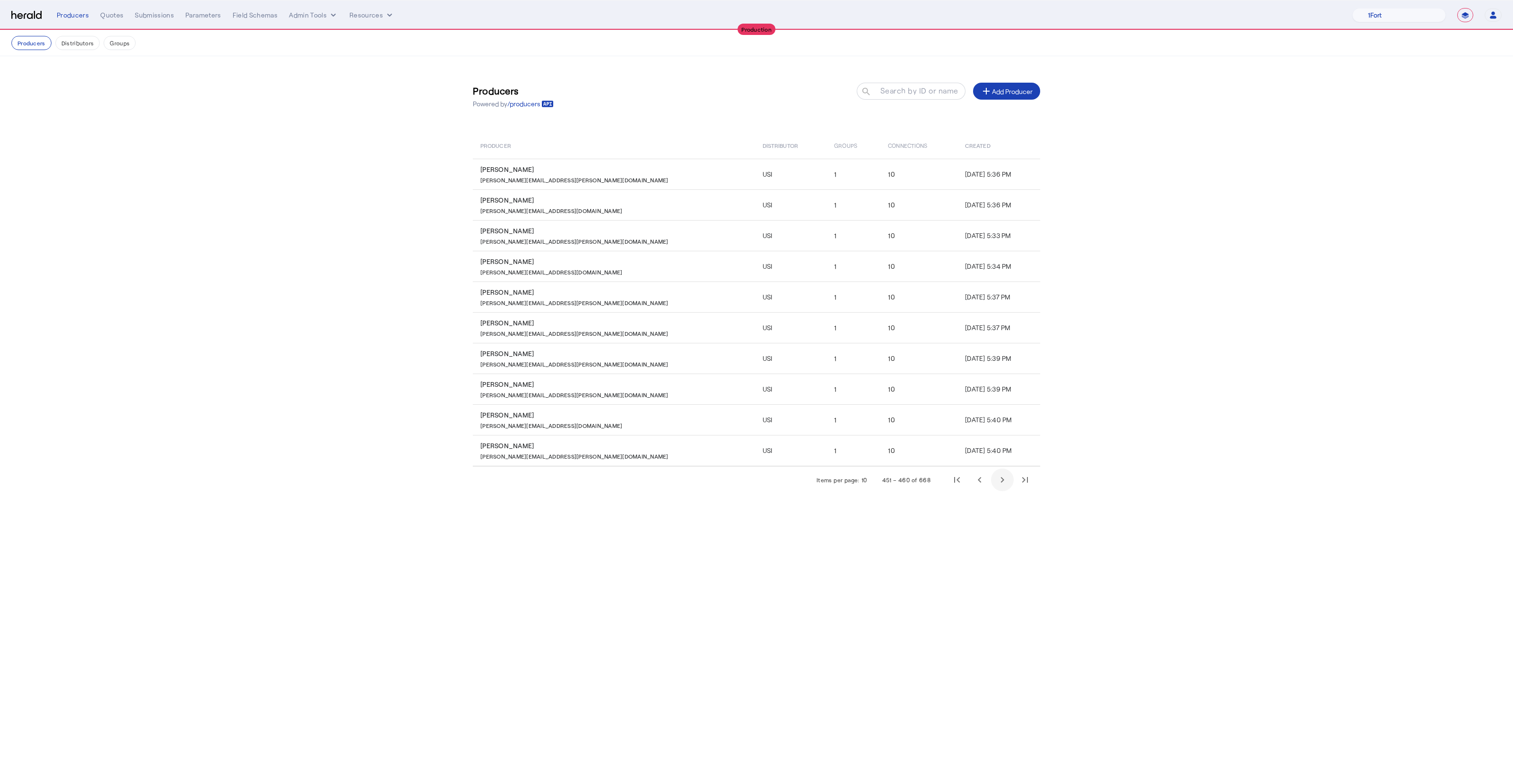
click at [750, 481] on span "Next page" at bounding box center [1002, 480] width 22 height 22
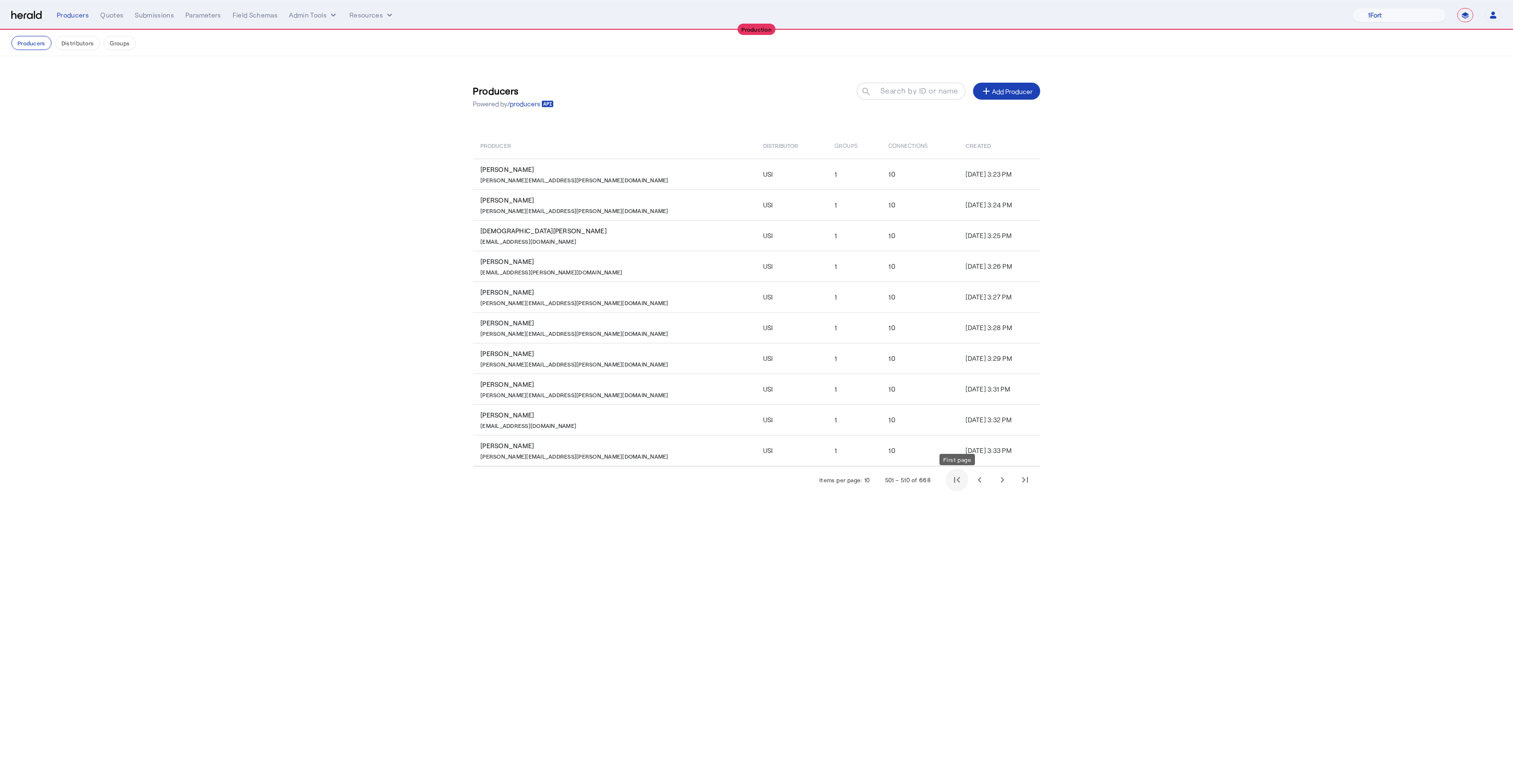
click at [750, 486] on span "First page" at bounding box center [956, 480] width 22 height 22
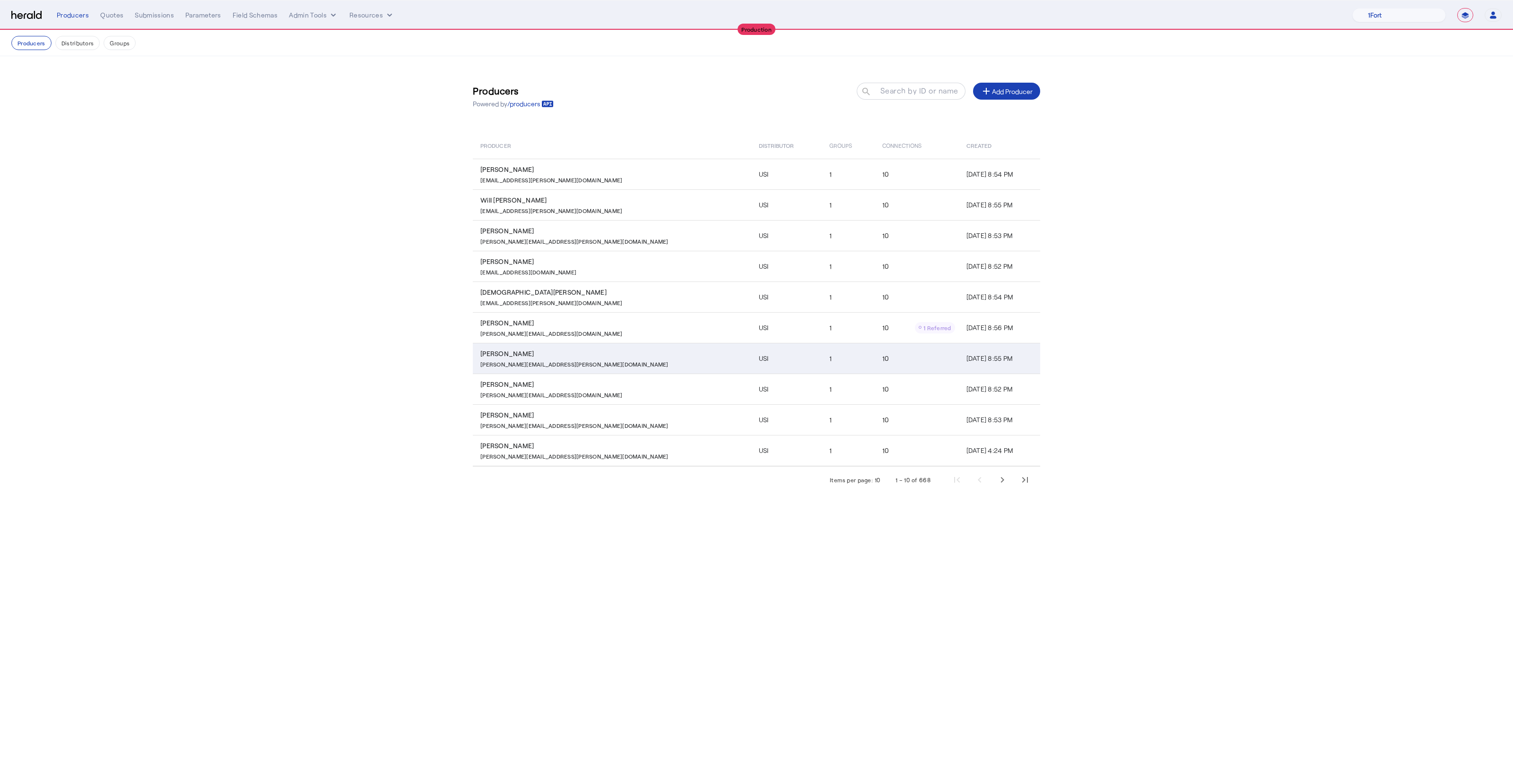
click at [603, 353] on div "James Hale" at bounding box center [614, 354] width 267 height 10
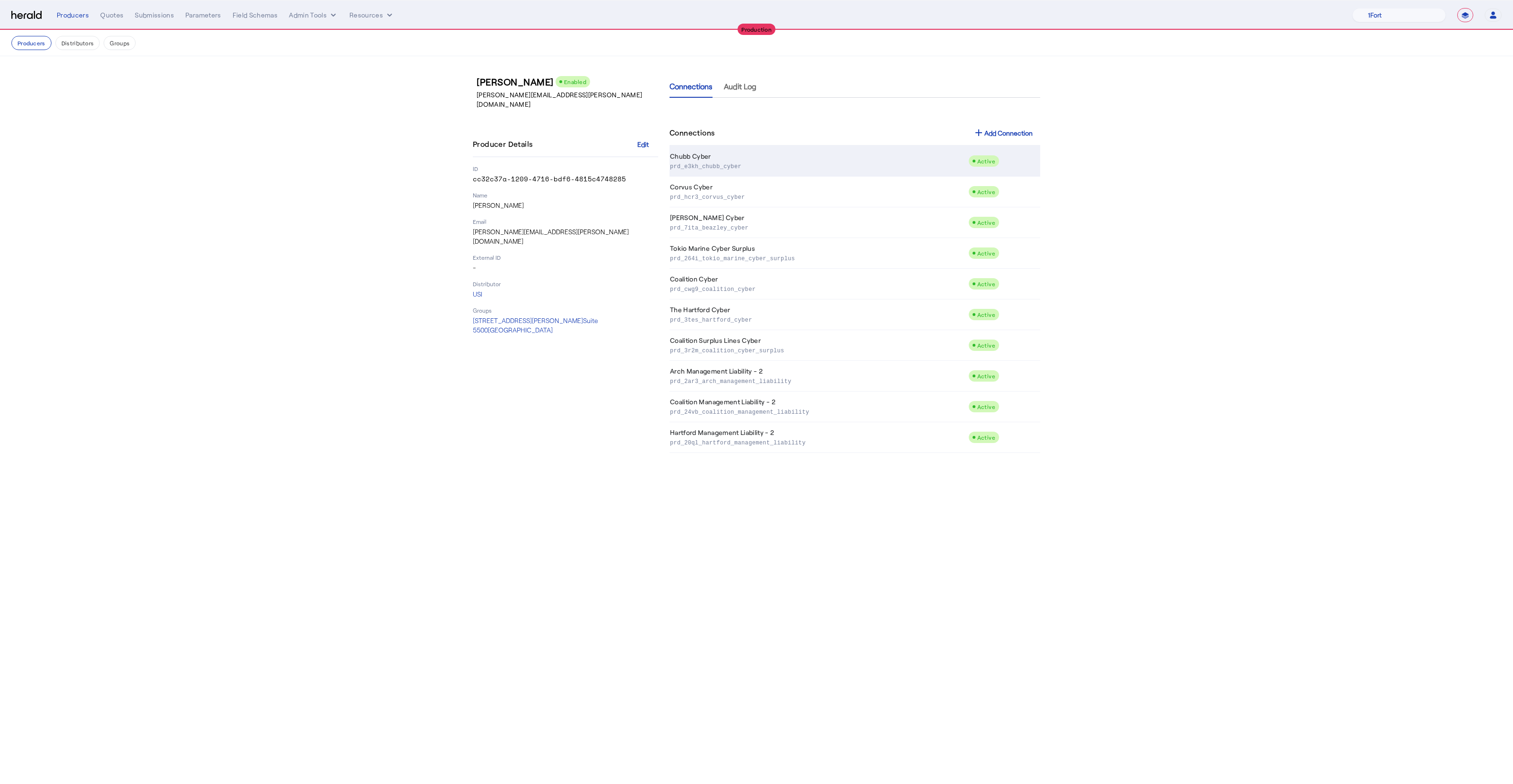
click at [750, 167] on p "prd_e3kh_chubb_cyber" at bounding box center [817, 166] width 294 height 10
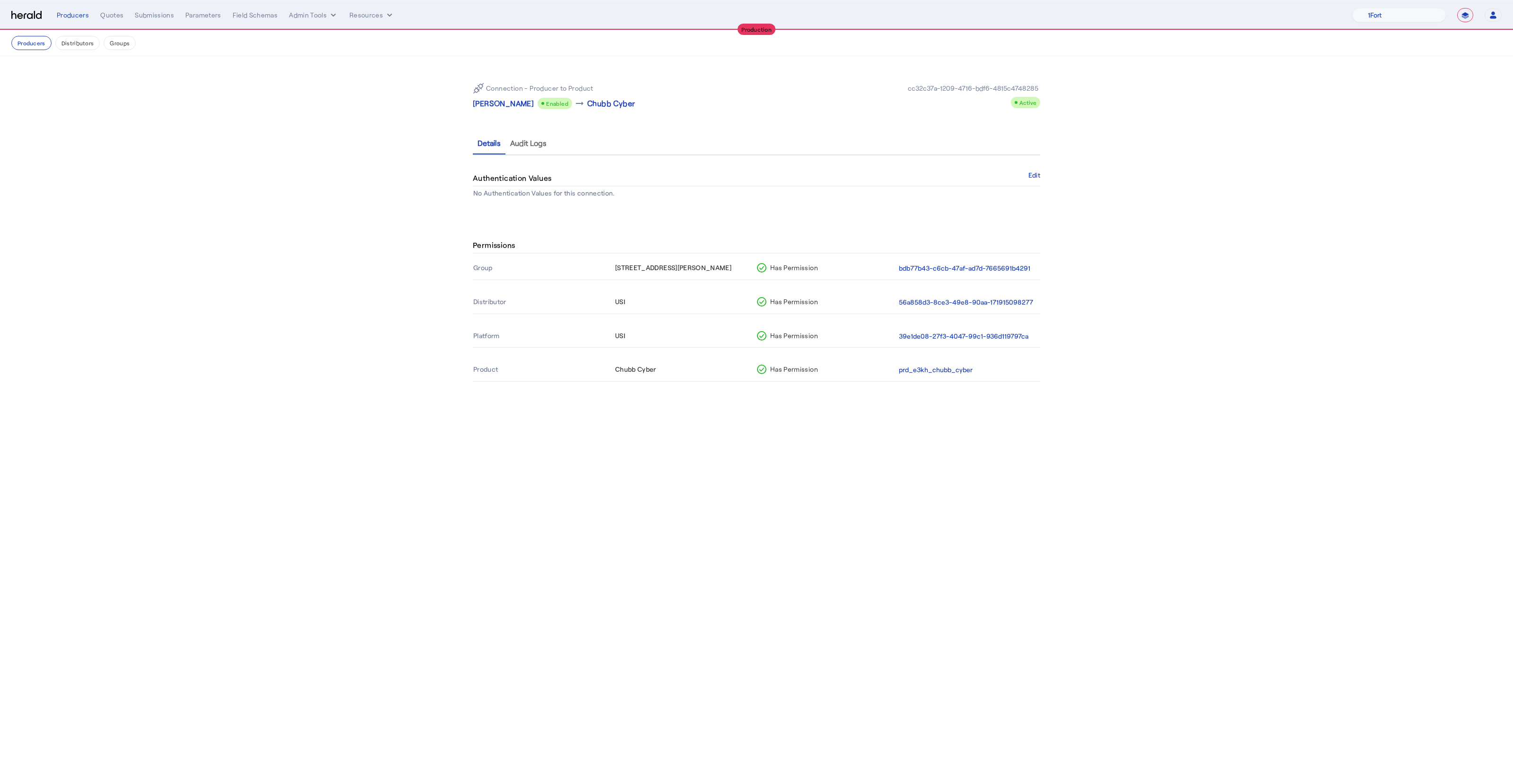
click at [473, 267] on th "Group" at bounding box center [543, 268] width 142 height 22
click at [76, 42] on button "Distributors" at bounding box center [78, 43] width 45 height 14
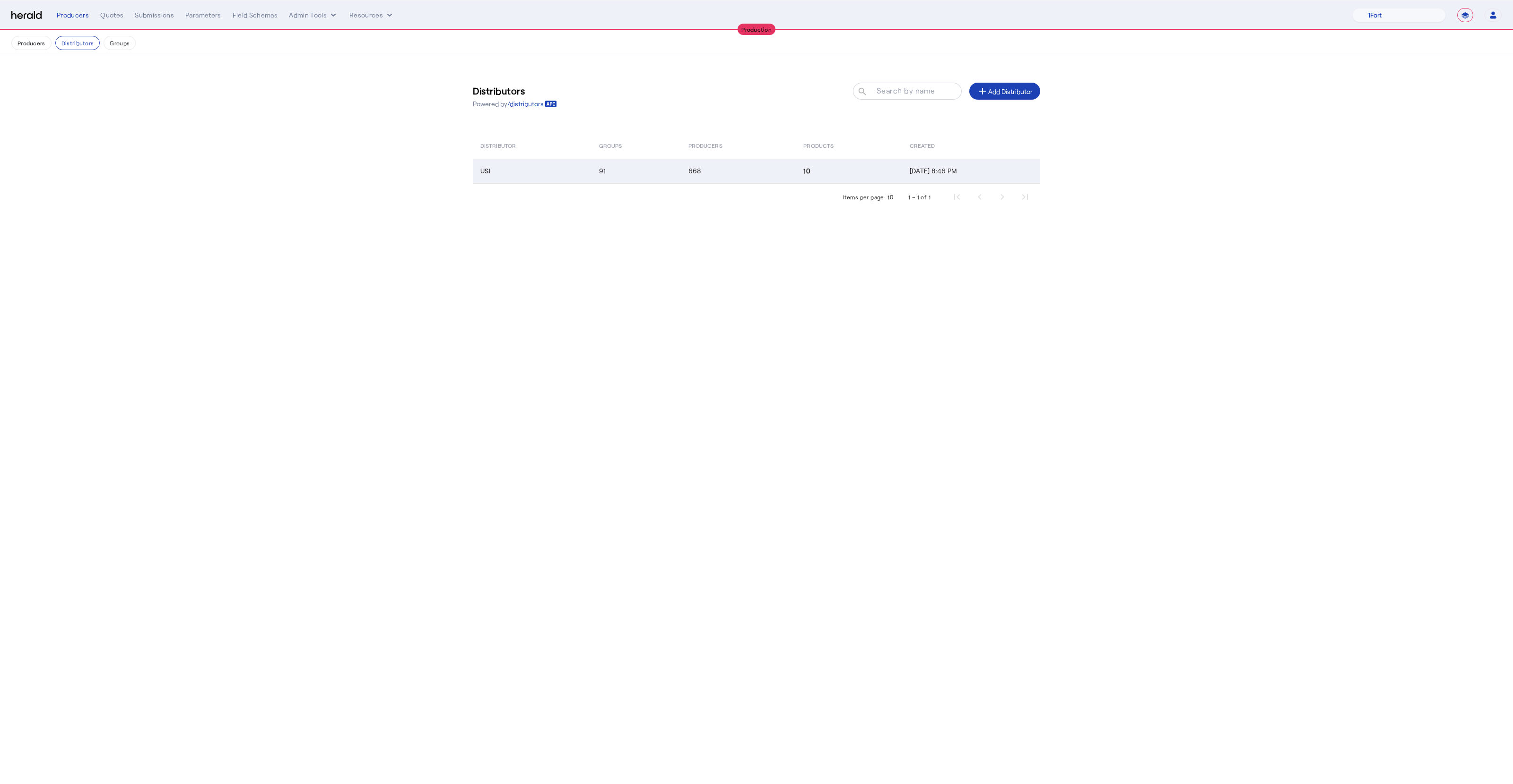
click at [539, 171] on td "USI" at bounding box center [532, 170] width 119 height 24
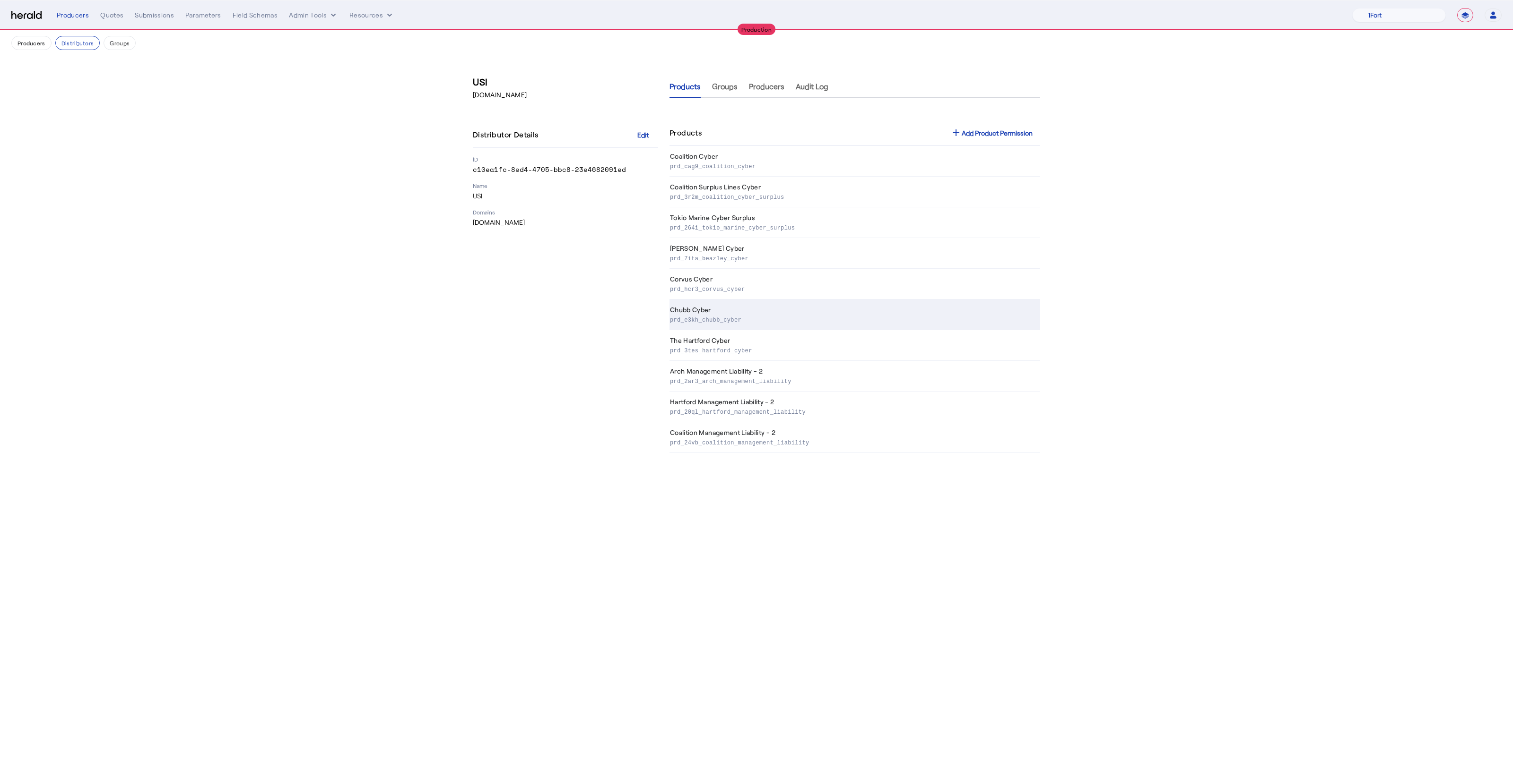
click at [727, 316] on p "prd_e3kh_chubb_cyber" at bounding box center [853, 319] width 366 height 10
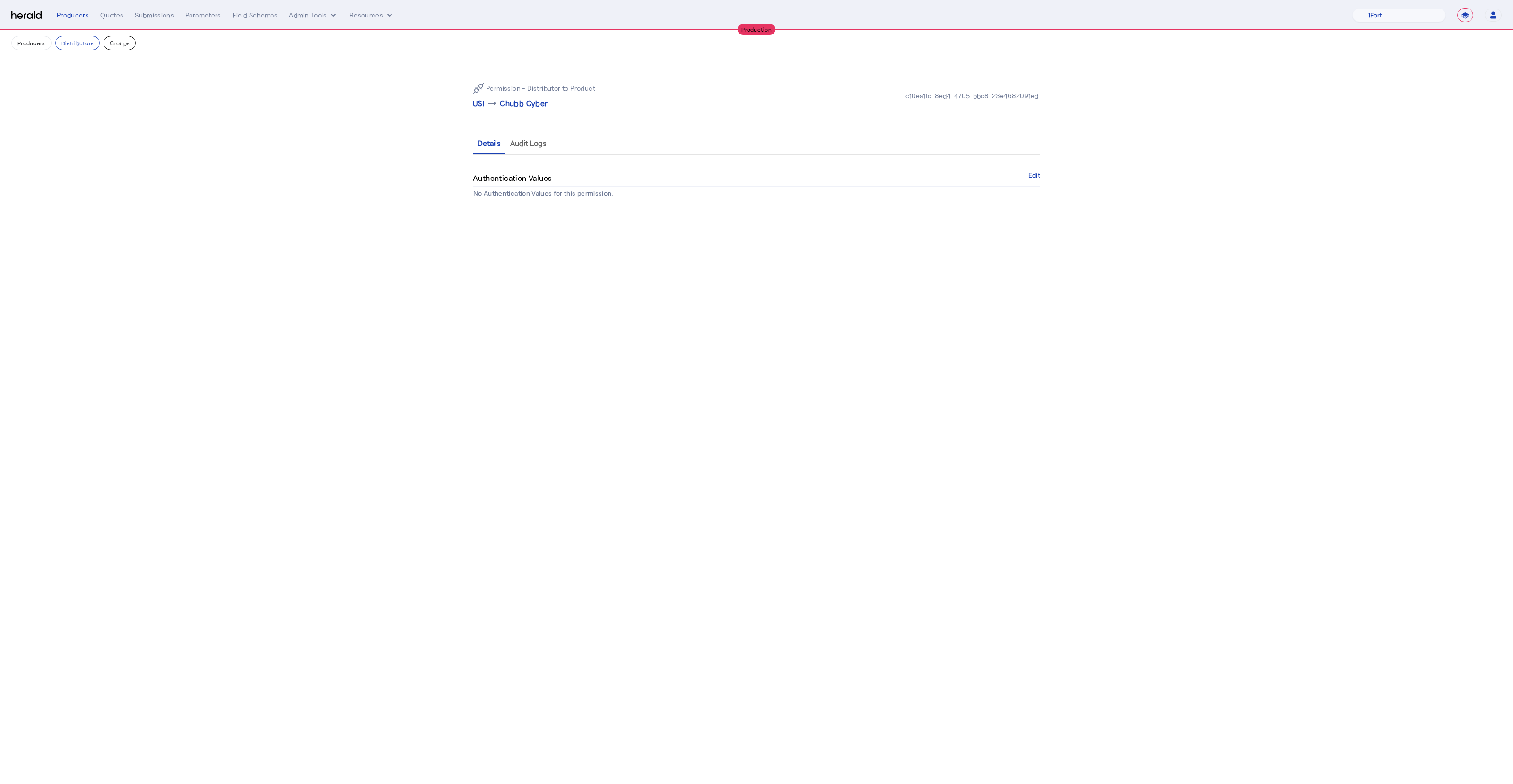
click at [120, 38] on button "Groups" at bounding box center [120, 43] width 32 height 14
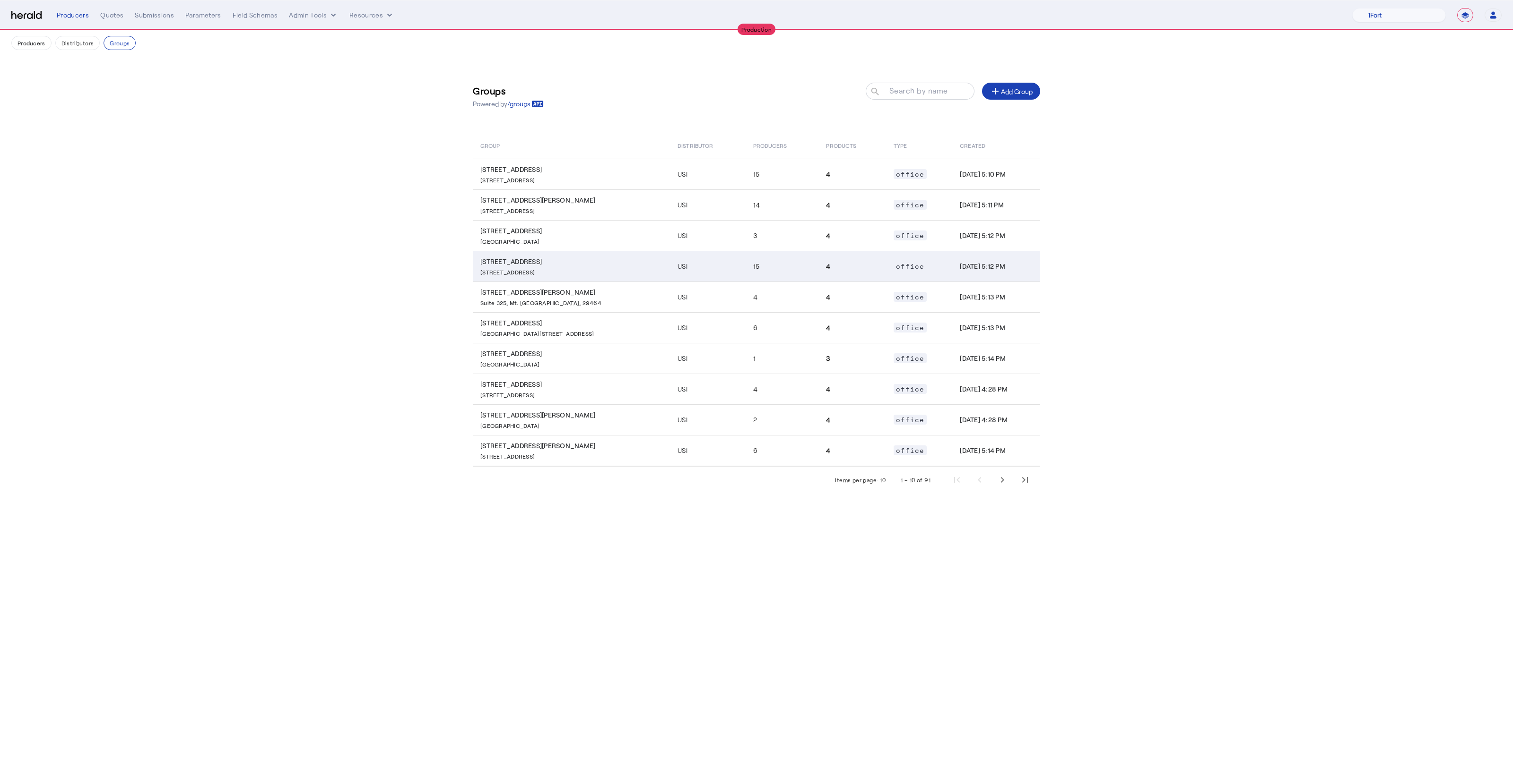
click at [614, 272] on p "Suite 1400, Charlotte SC, 28210" at bounding box center [573, 271] width 186 height 10
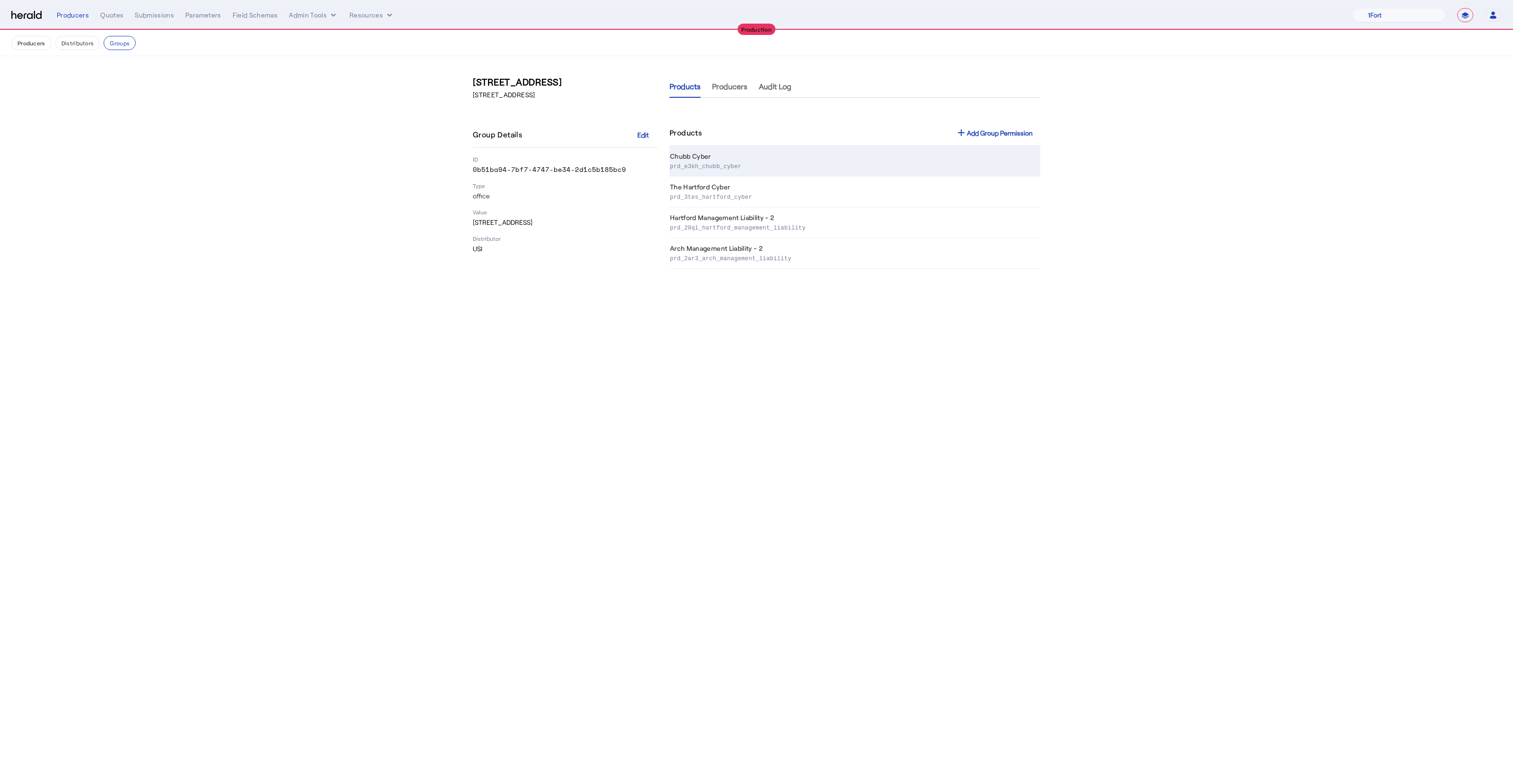
click at [717, 161] on p "prd_e3kh_chubb_cyber" at bounding box center [853, 166] width 366 height 10
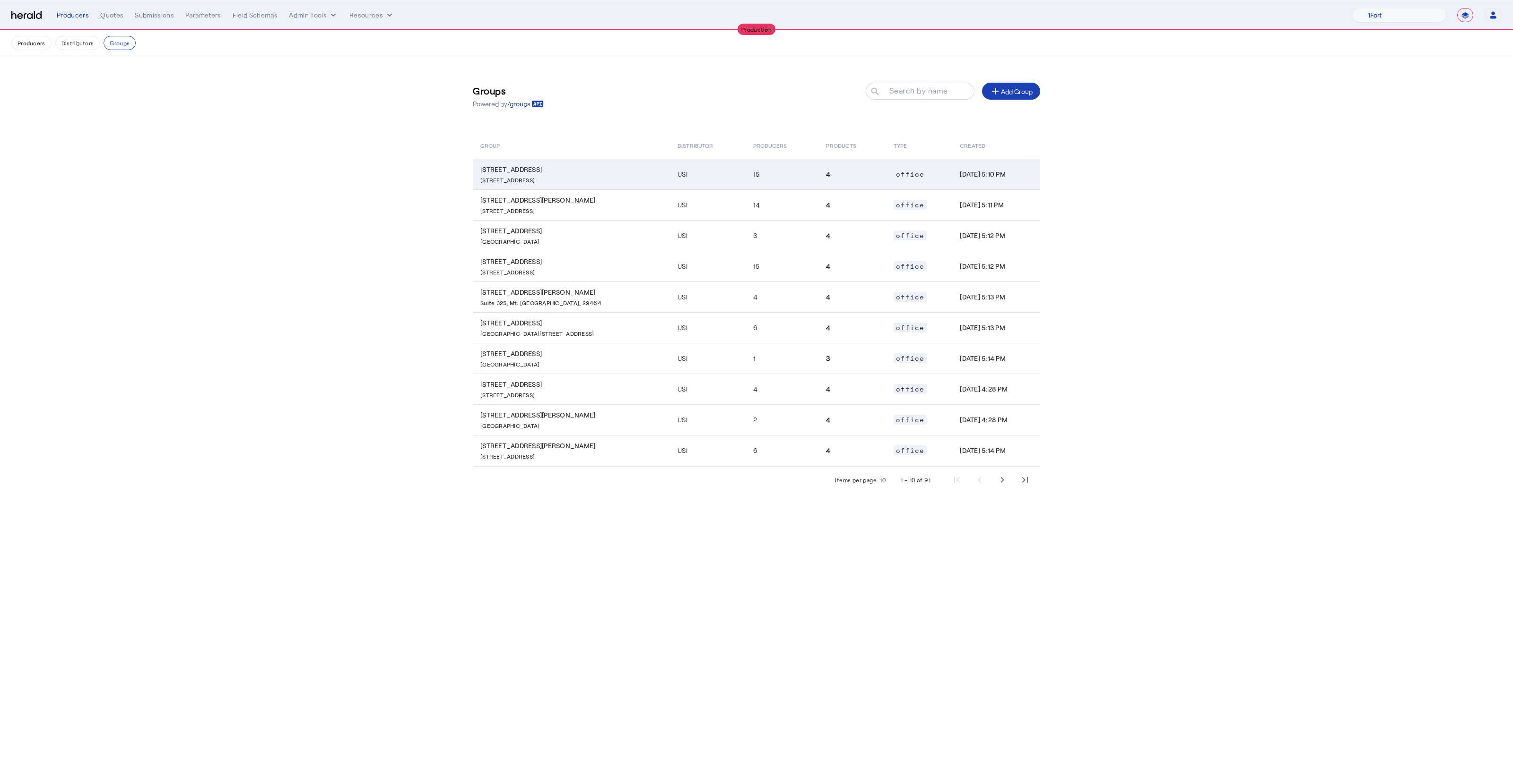
click at [670, 167] on td "USI" at bounding box center [708, 174] width 76 height 31
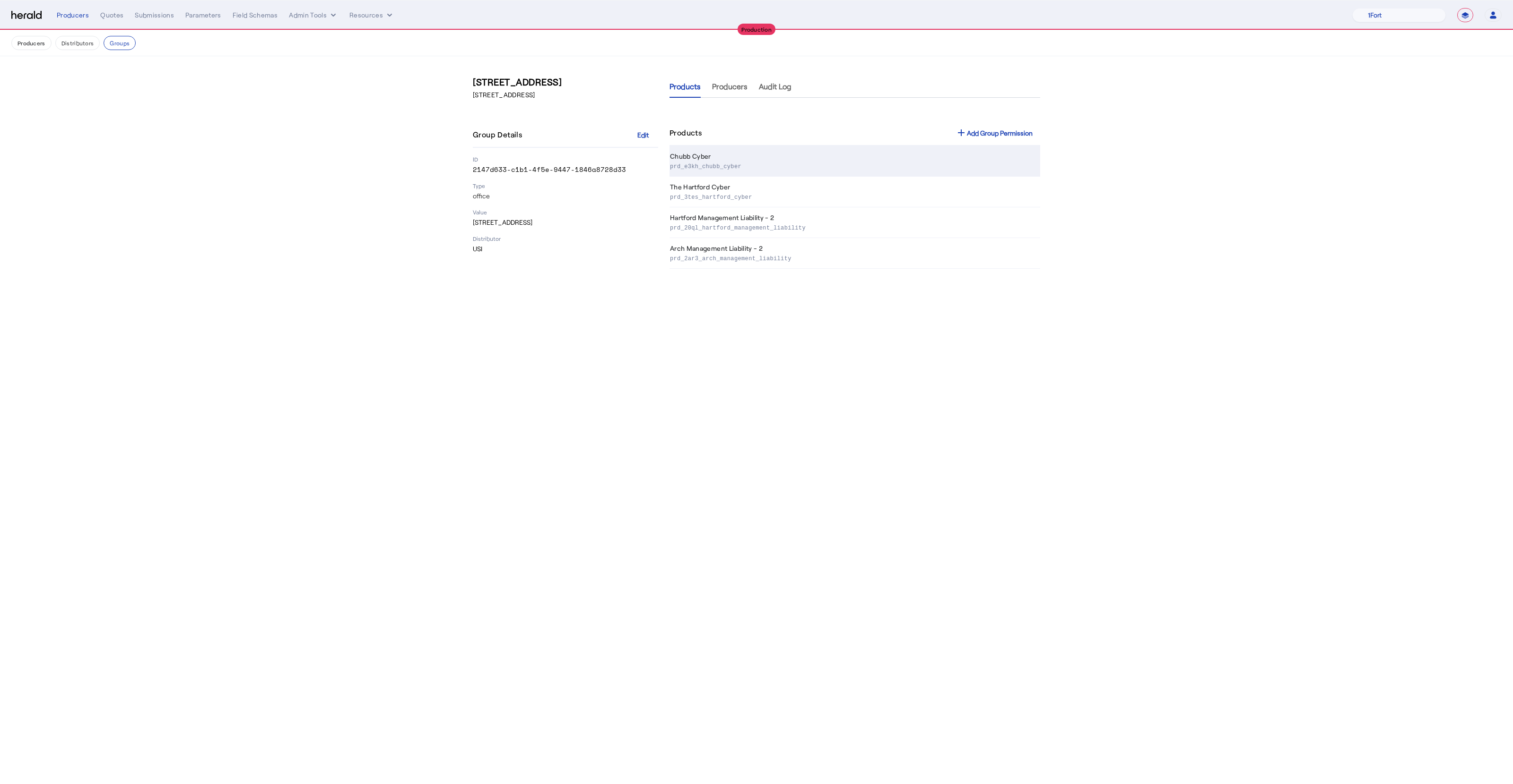
click at [723, 170] on p "prd_e3kh_chubb_cyber" at bounding box center [853, 166] width 366 height 10
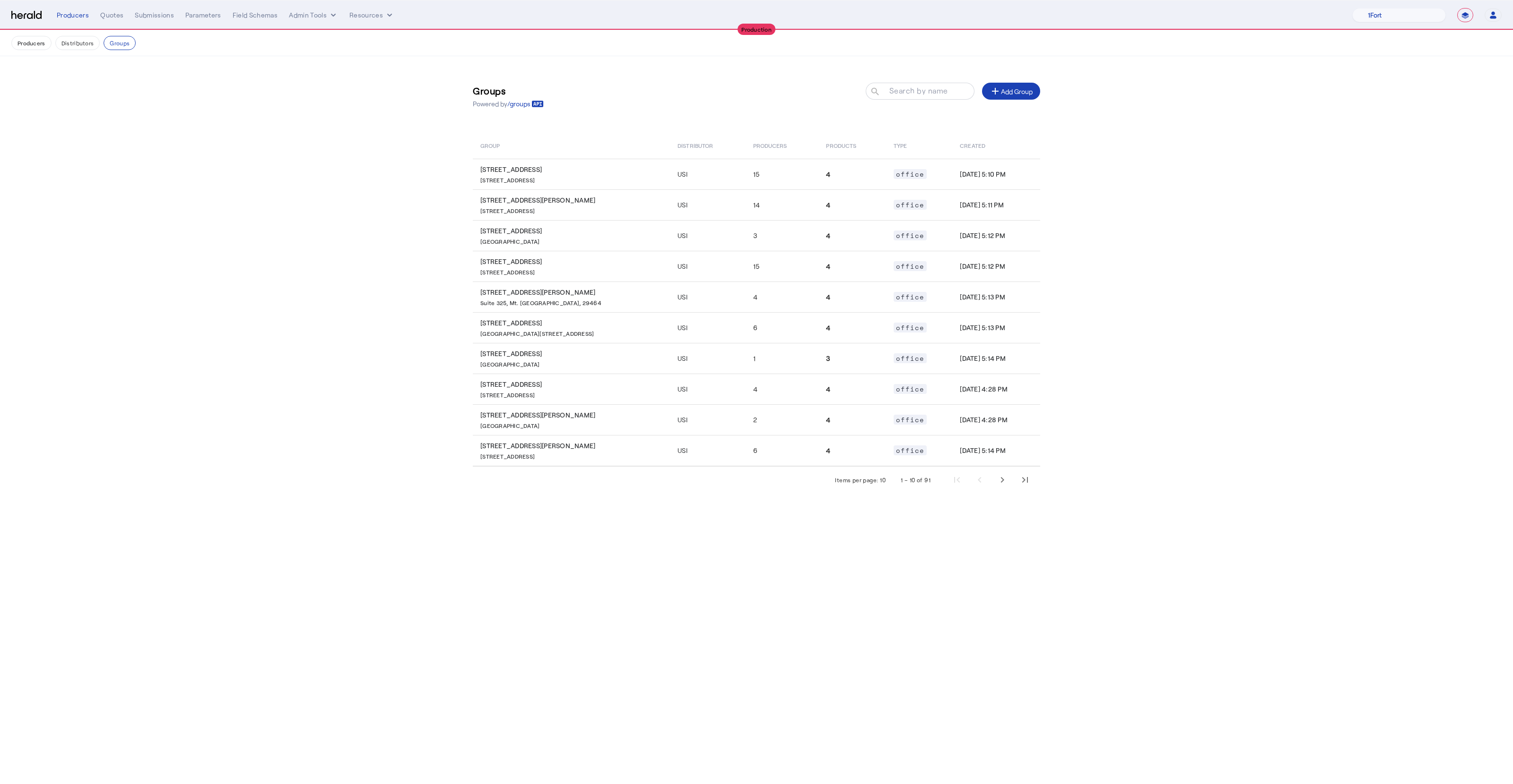
click at [120, 2] on nav "**********" at bounding box center [756, 15] width 1513 height 29
click at [114, 11] on div "Quotes" at bounding box center [111, 15] width 23 height 10
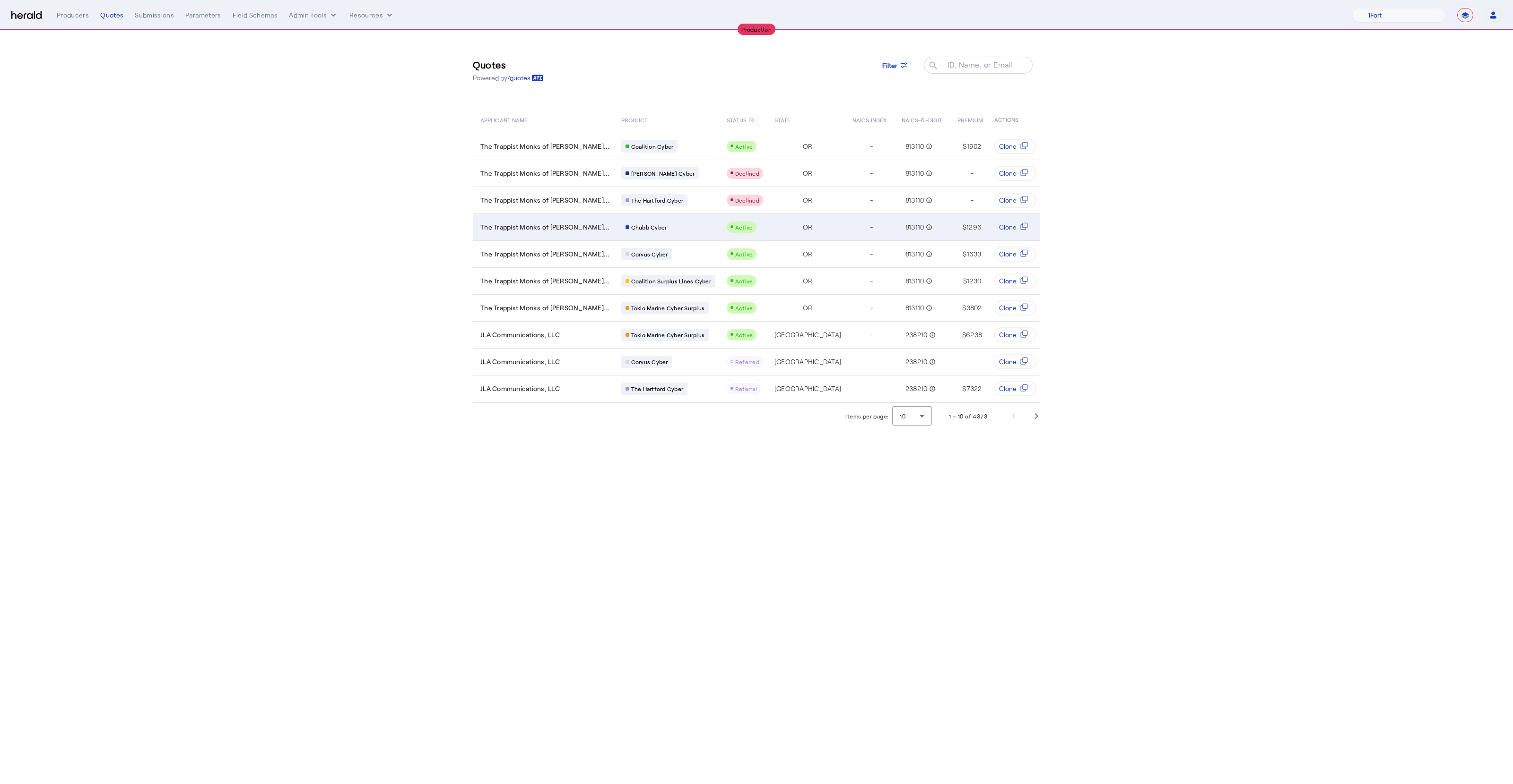
click at [669, 230] on div "Chubb Cyber" at bounding box center [668, 227] width 94 height 13
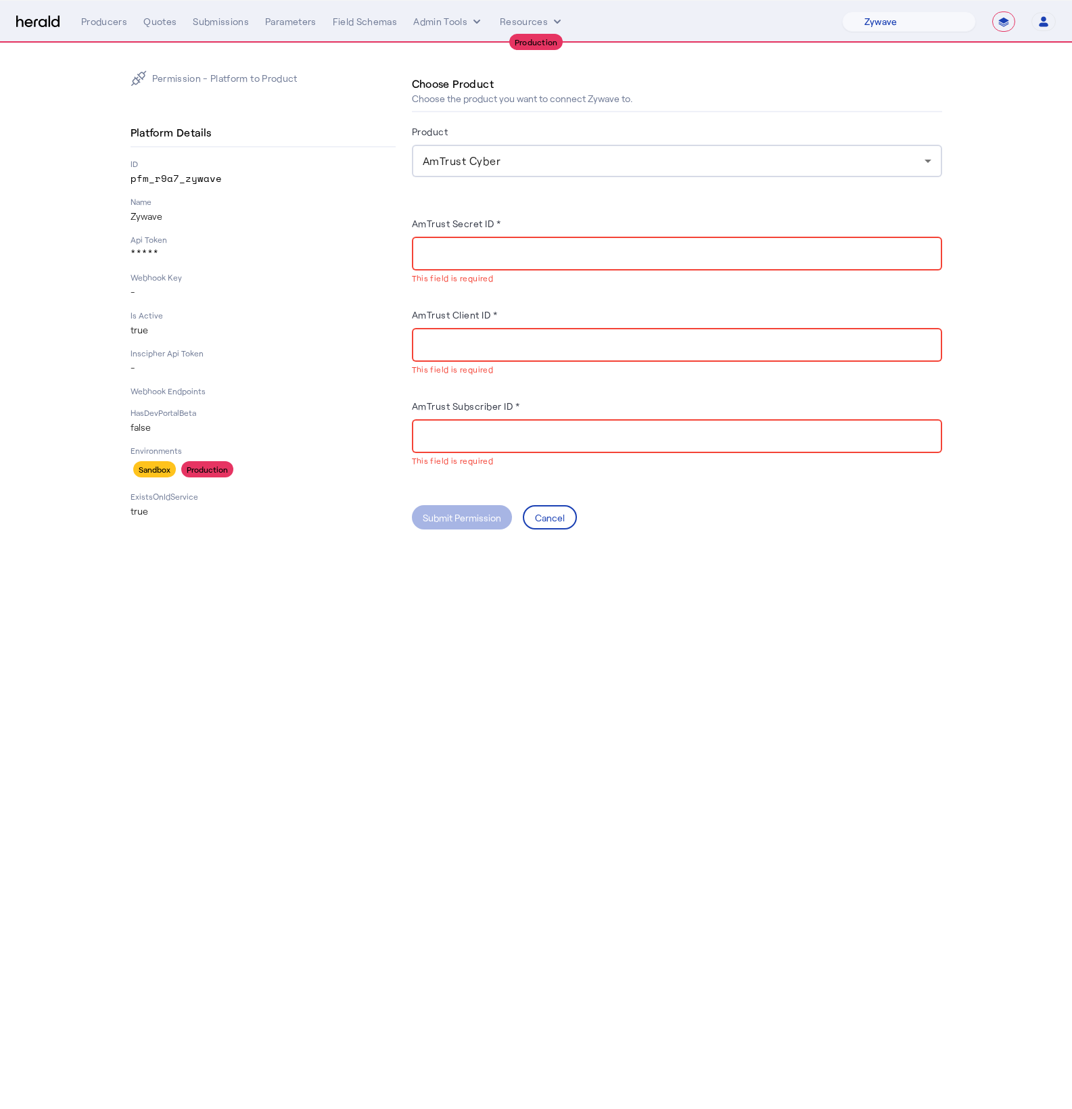
select select "pfm_r9a7_zywave"
select select "**********"
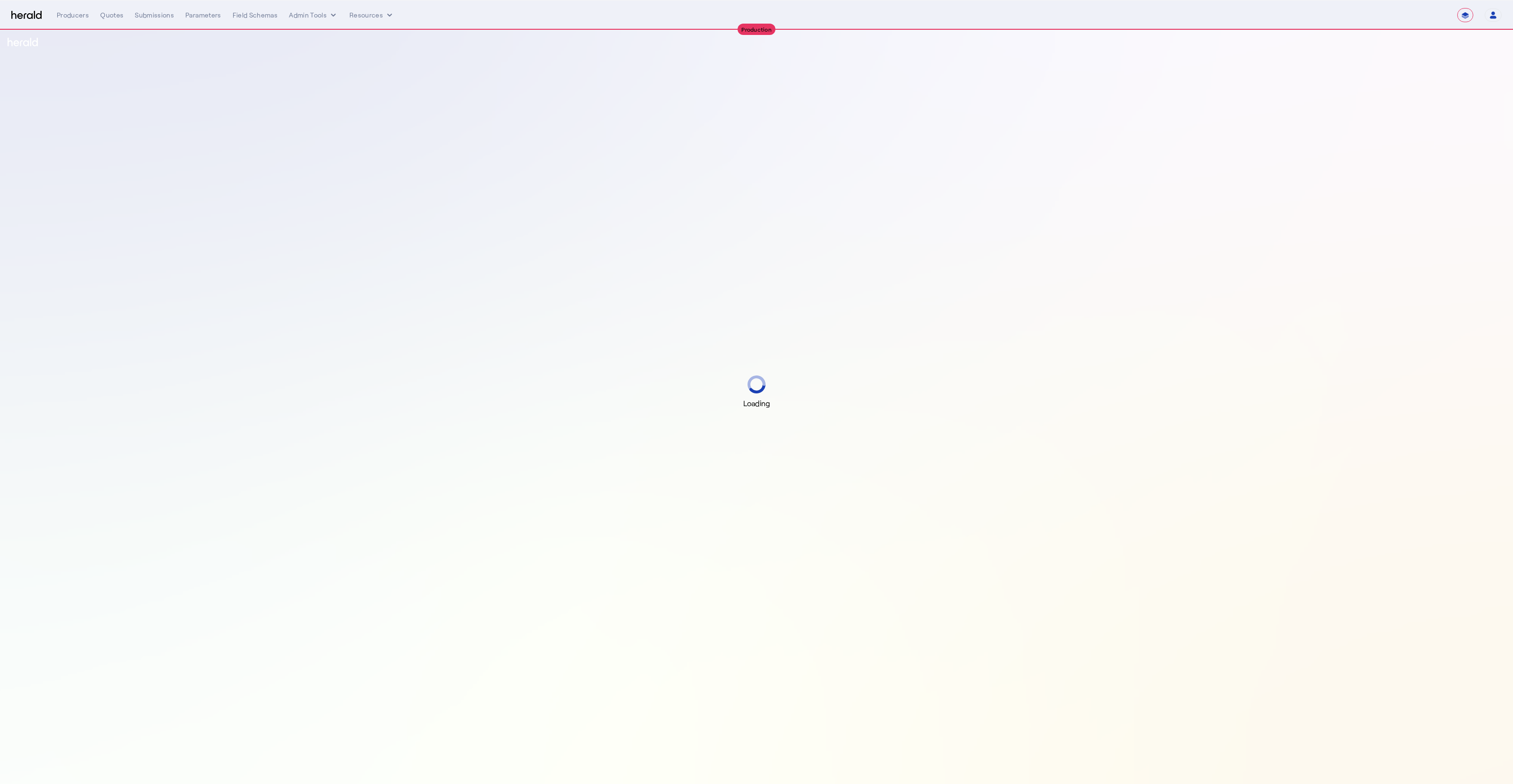
select select "**********"
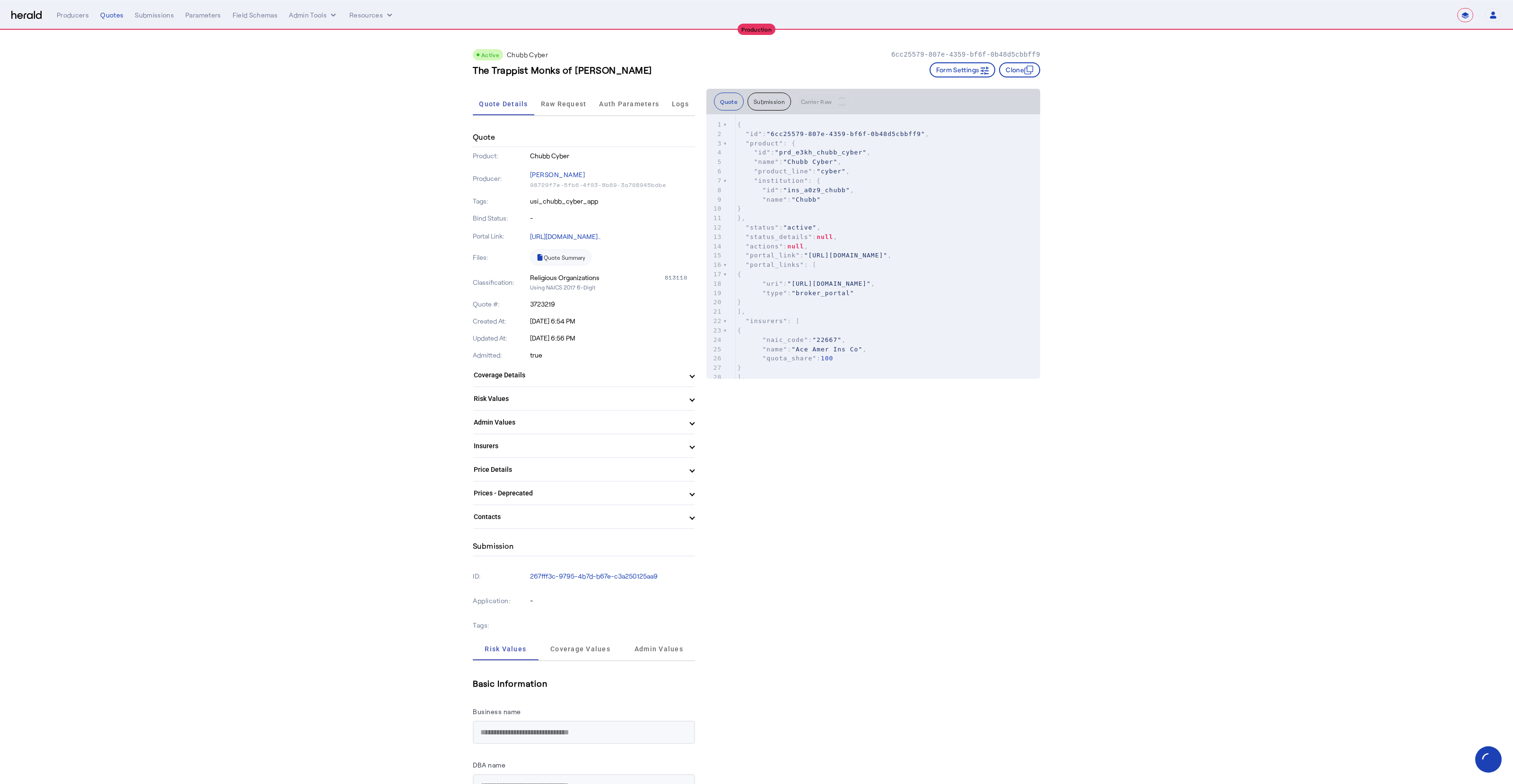
click at [633, 81] on div "Active Chubb Cyber 6cc25579-807e-4359-bf6f-0b48d5cbbff9 The Trappist Monks of G…" at bounding box center [756, 59] width 567 height 59
click at [633, 101] on span "Auth Parameters" at bounding box center [629, 103] width 60 height 6
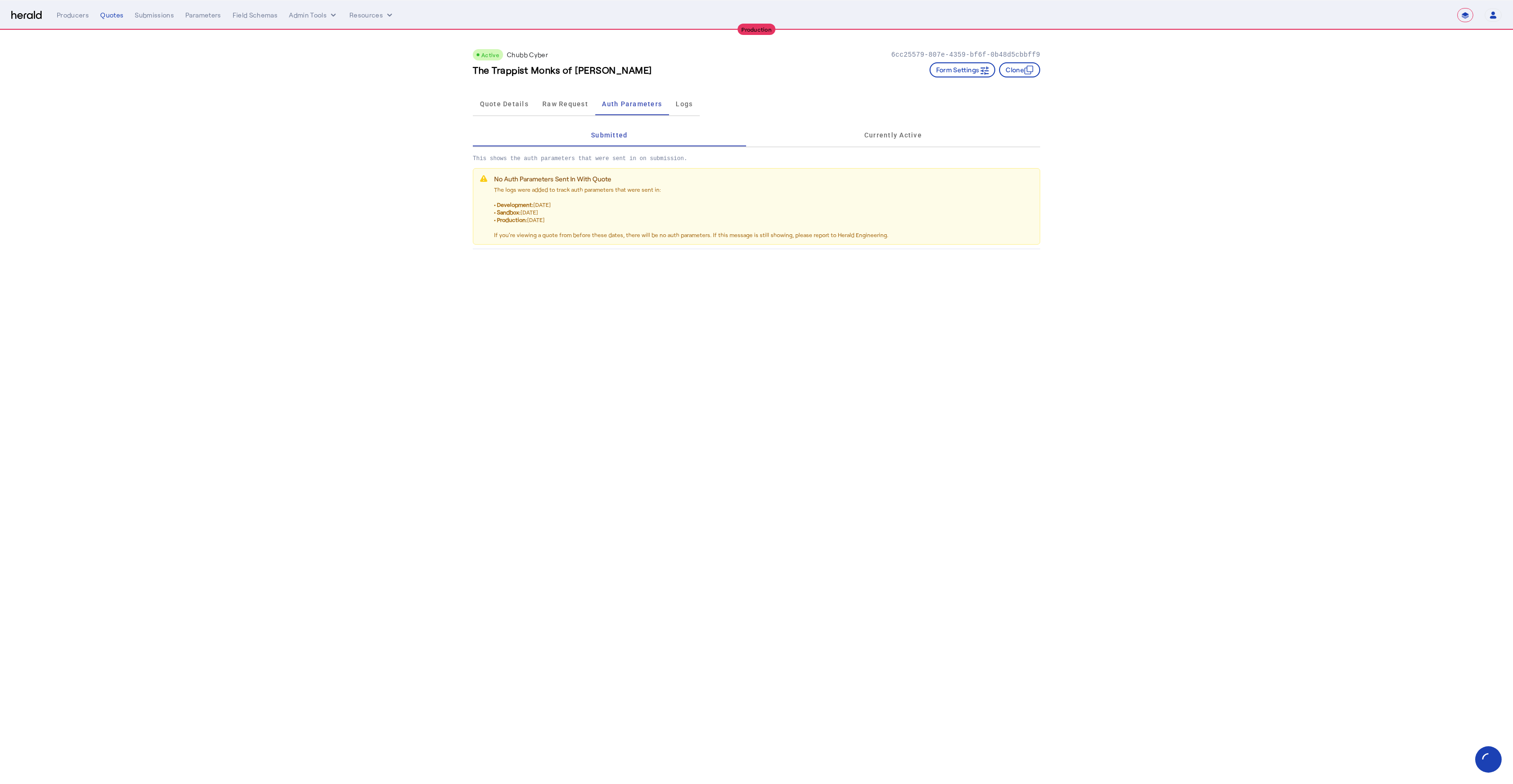
click at [849, 147] on p "This shows the auth parameters that were sent in on submission." at bounding box center [756, 155] width 567 height 15
click at [841, 138] on div "Currently Active" at bounding box center [893, 135] width 294 height 22
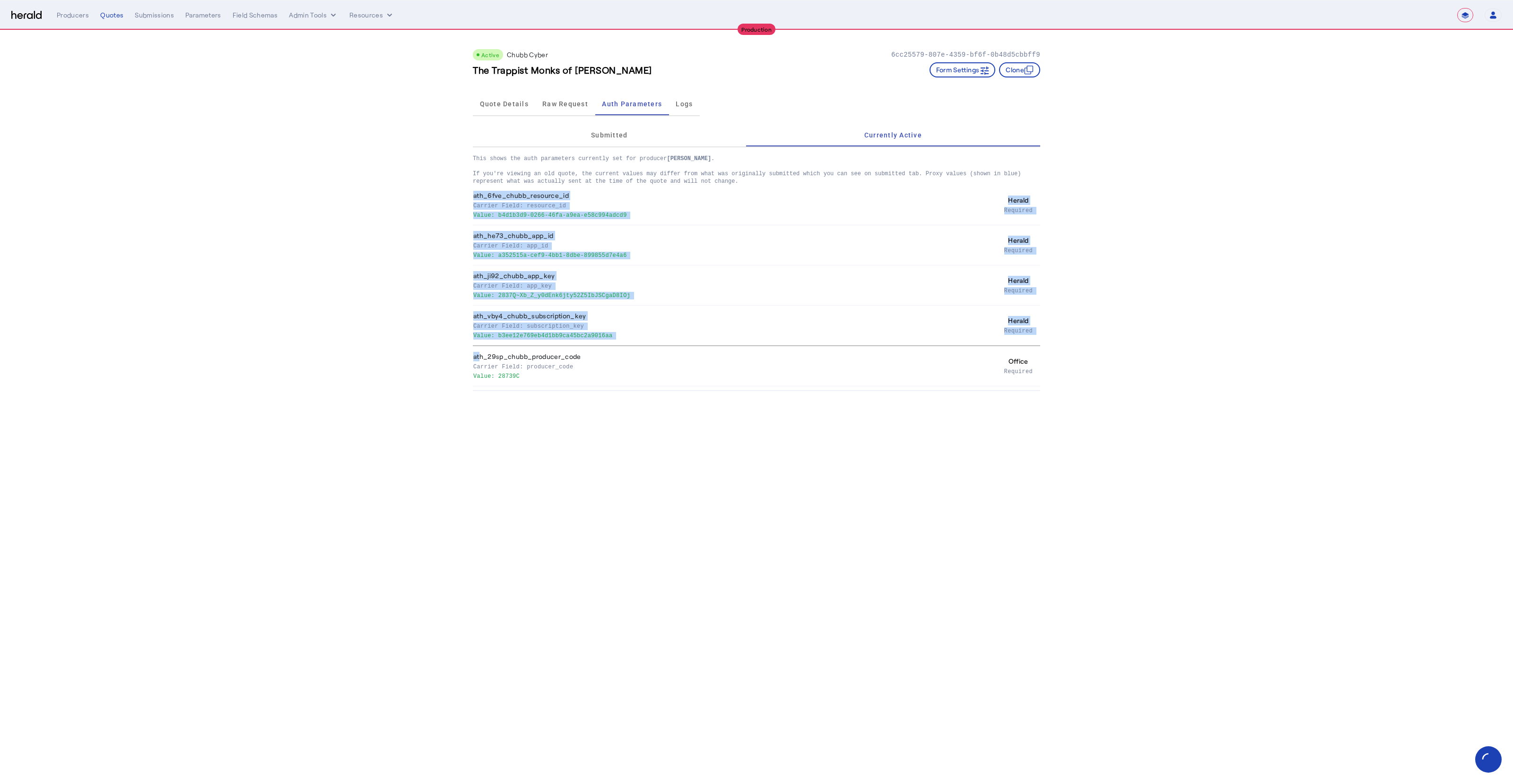
drag, startPoint x: 477, startPoint y: 354, endPoint x: 662, endPoint y: 393, distance: 189.1
click at [662, 393] on body "**********" at bounding box center [756, 392] width 1513 height 784
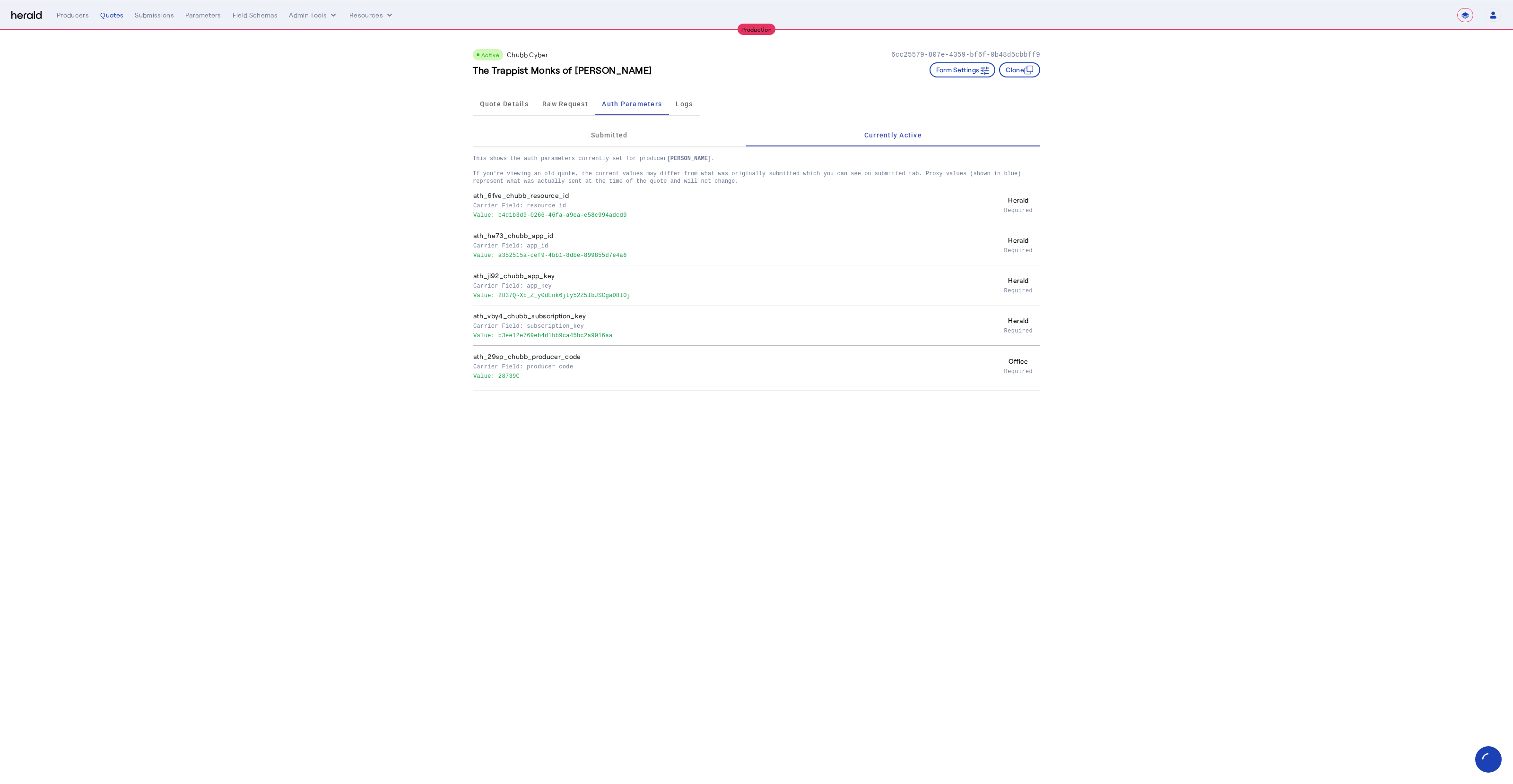
click at [662, 393] on body "**********" at bounding box center [756, 392] width 1513 height 784
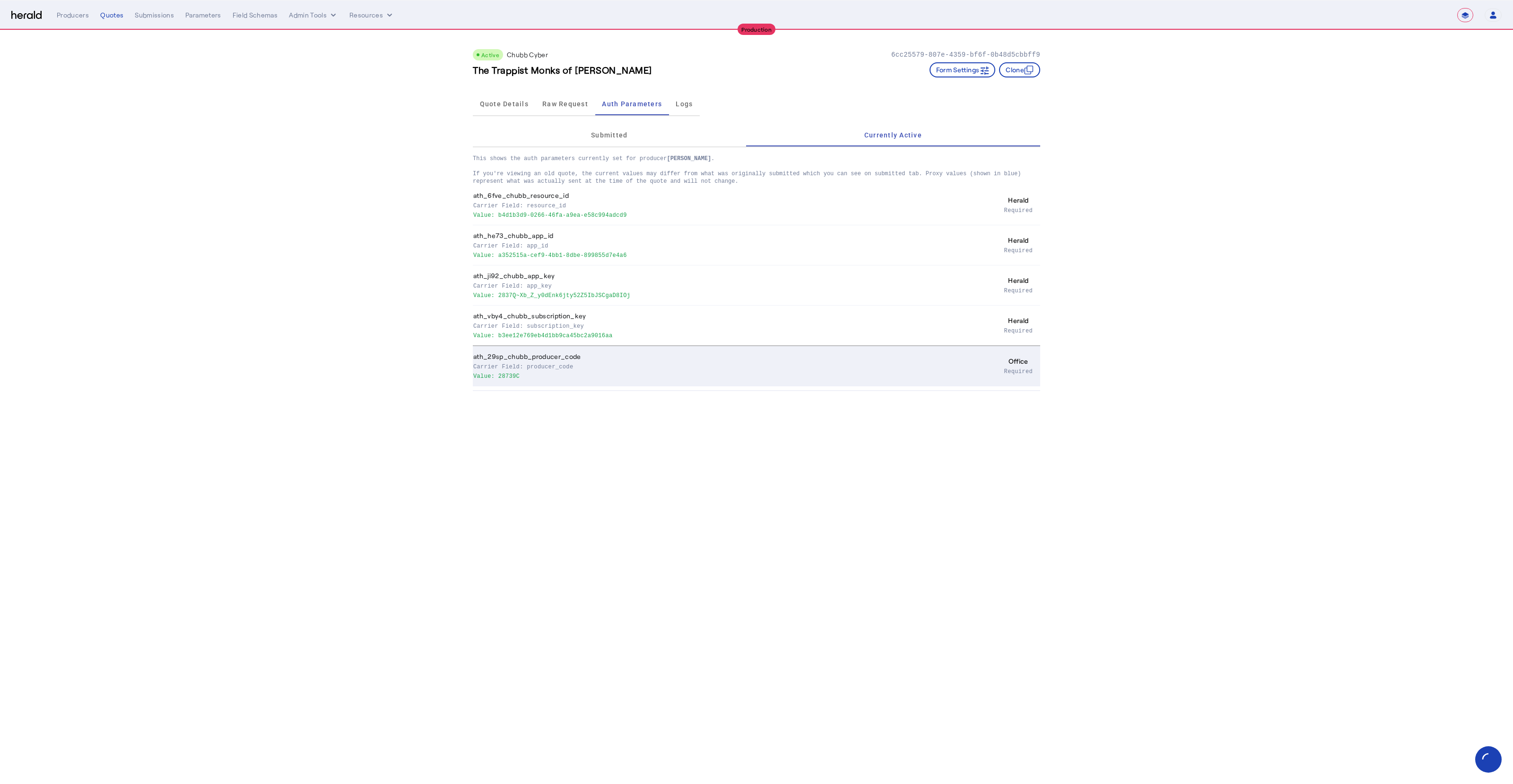
drag, startPoint x: 499, startPoint y: 377, endPoint x: 562, endPoint y: 377, distance: 63.0
click at [562, 377] on p "Value: 28739C" at bounding box center [696, 376] width 445 height 10
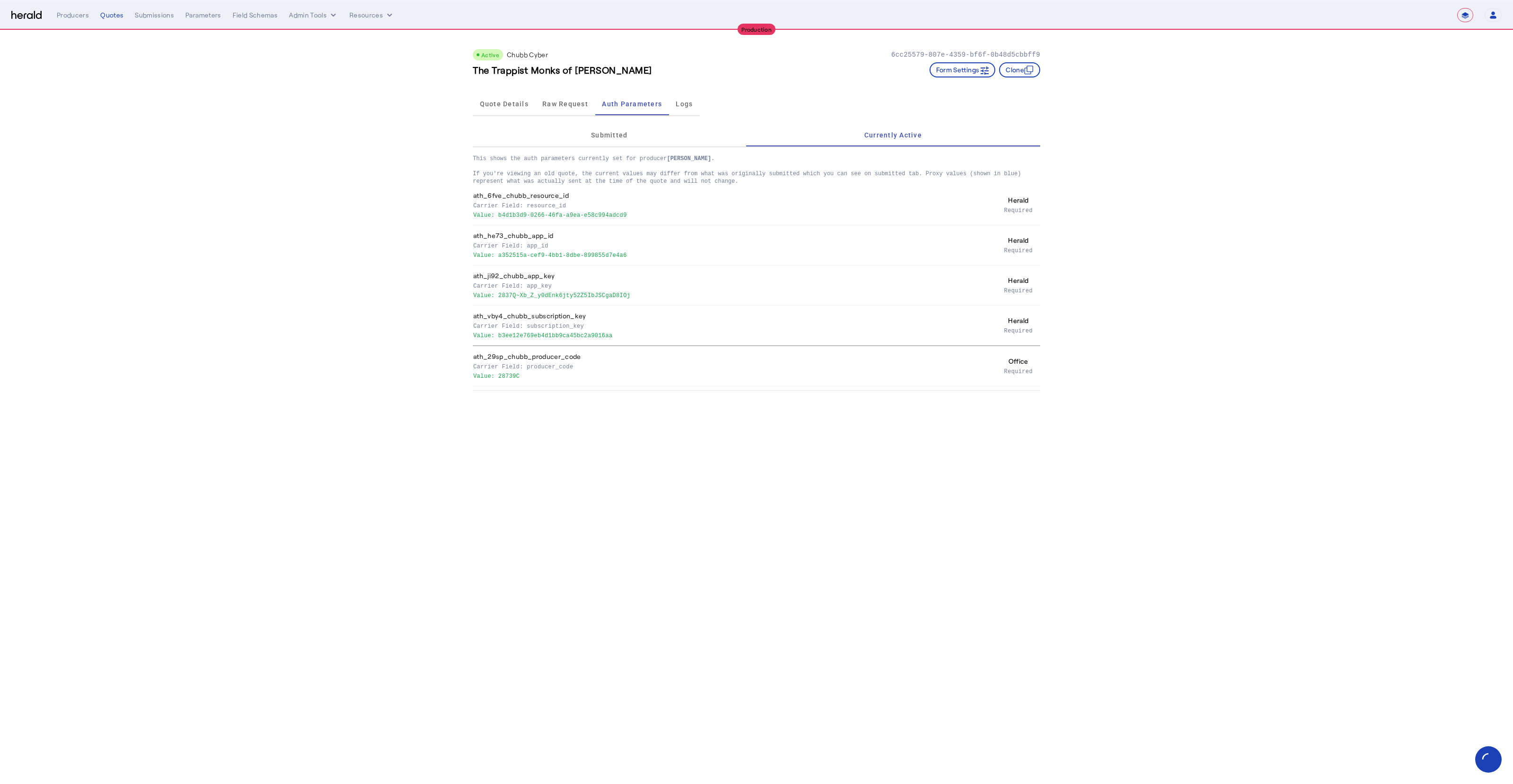
drag, startPoint x: 1094, startPoint y: 181, endPoint x: 462, endPoint y: 384, distance: 663.8
click at [462, 384] on app-quote-details "Active Chubb Cyber 6cc25579-807e-4359-bf6f-0b48d5cbbff9 The Trappist Monks of G…" at bounding box center [756, 210] width 1513 height 361
